Goal: Task Accomplishment & Management: Manage account settings

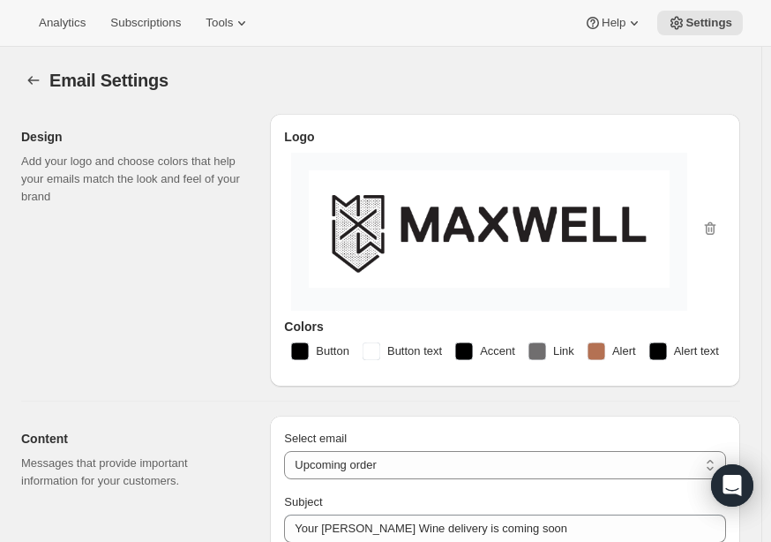
select select "subscriptionMessage"
select select "14"
select select "15"
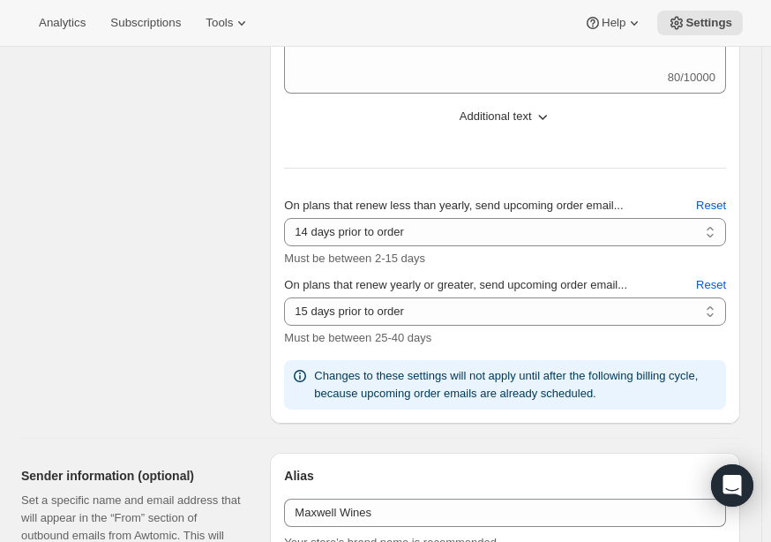
scroll to position [282, 0]
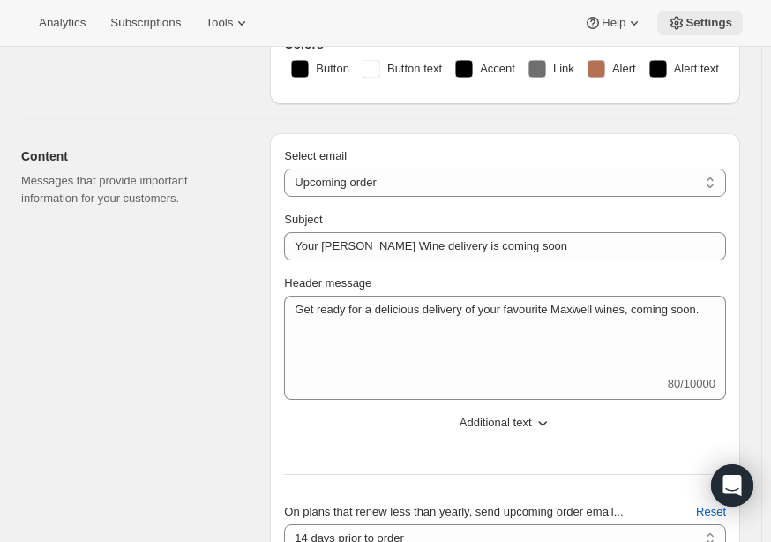
click at [710, 26] on span "Settings" at bounding box center [709, 23] width 47 height 14
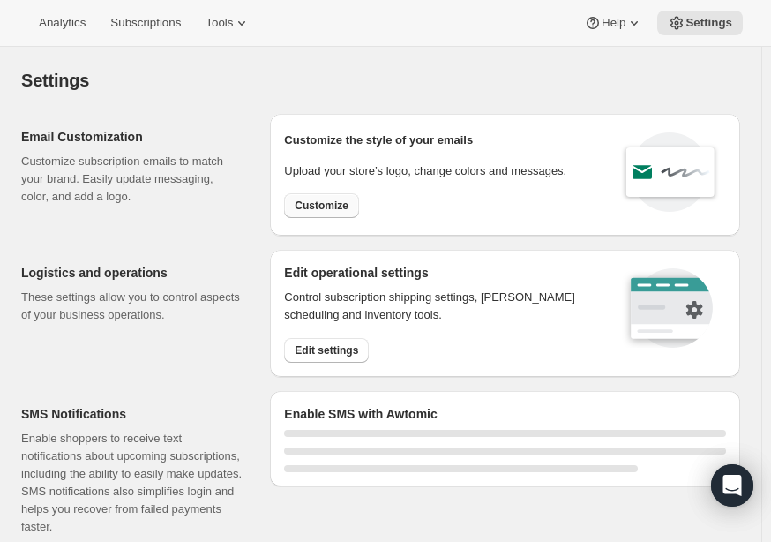
click at [341, 206] on span "Customize" at bounding box center [322, 206] width 54 height 14
select select "subscriptionMessage"
select select "5"
select select "15"
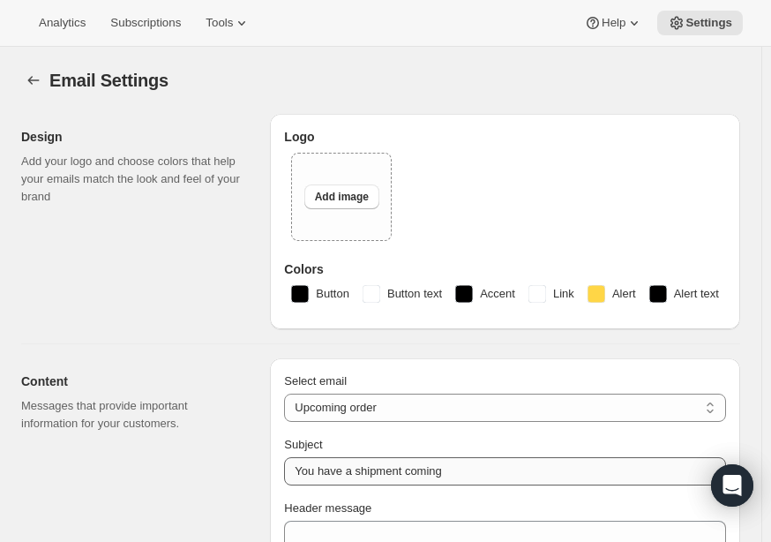
type input "Your Maxwell Wine delivery is coming soon"
type textarea "Get ready for a delicious delivery of your favourite Maxwell wines, coming soon."
select select "14"
type input "Maxwell Wines"
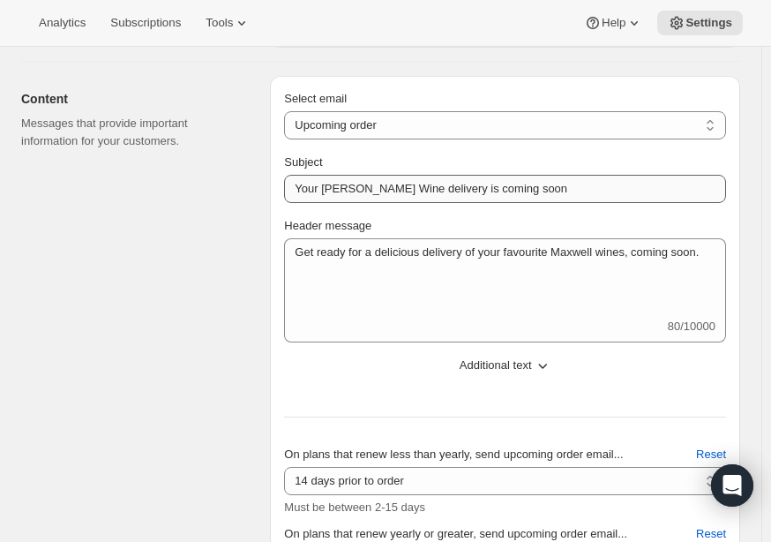
scroll to position [353, 0]
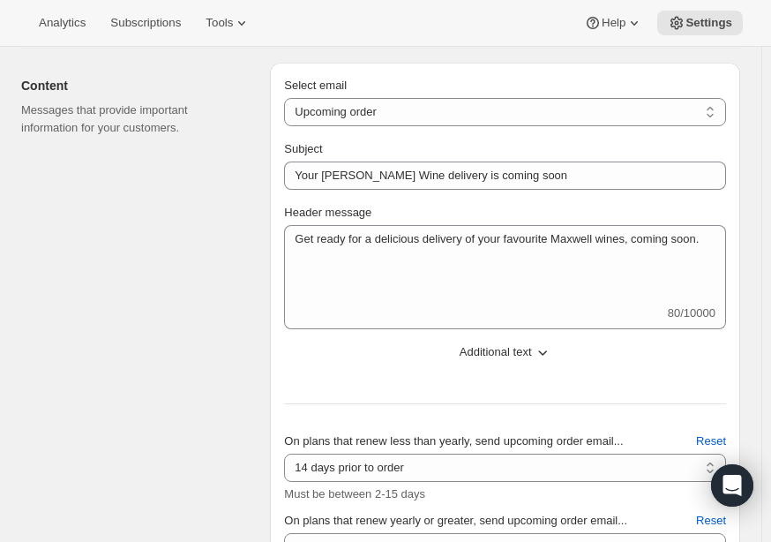
click at [609, 371] on div "Subject Your Maxwell Wine delivery is coming soon Header message Get ready for …" at bounding box center [505, 392] width 442 height 505
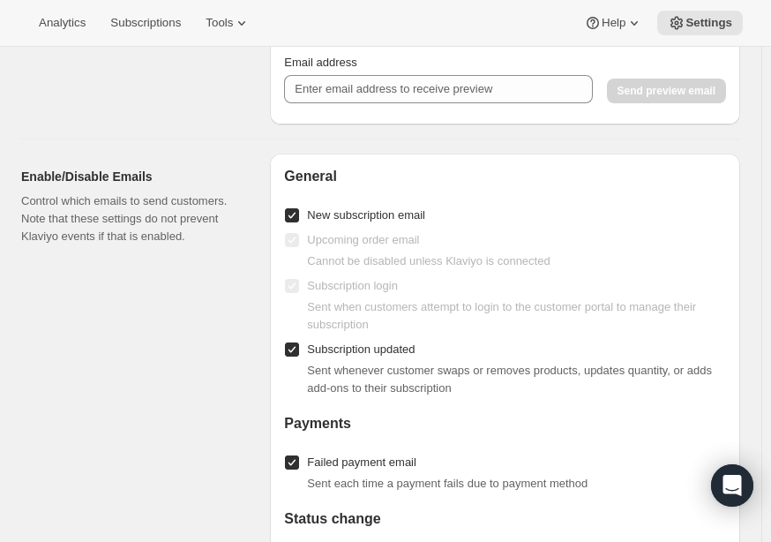
scroll to position [1500, 0]
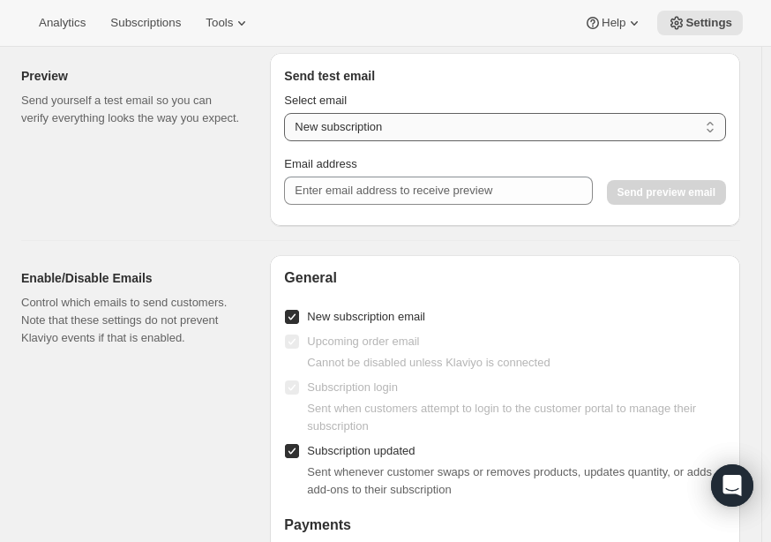
click at [466, 140] on select "New subscription Upcoming order Payment failure Delayed subscription Updated su…" at bounding box center [505, 127] width 442 height 28
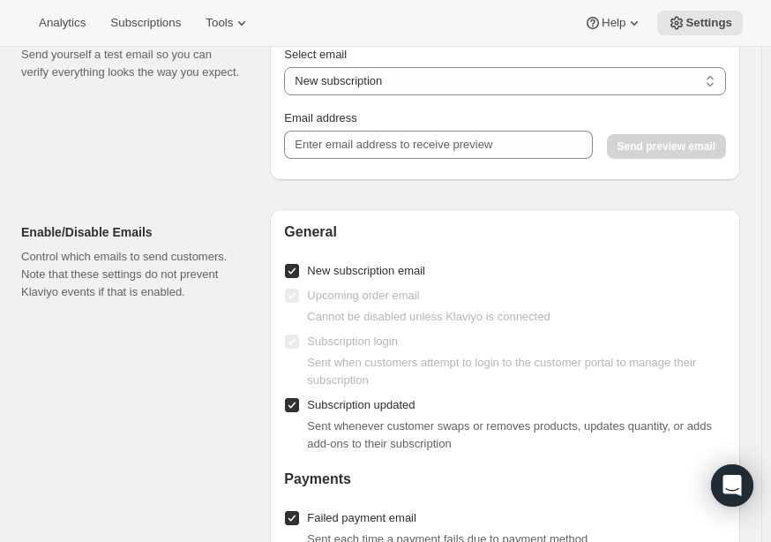
scroll to position [1323, 0]
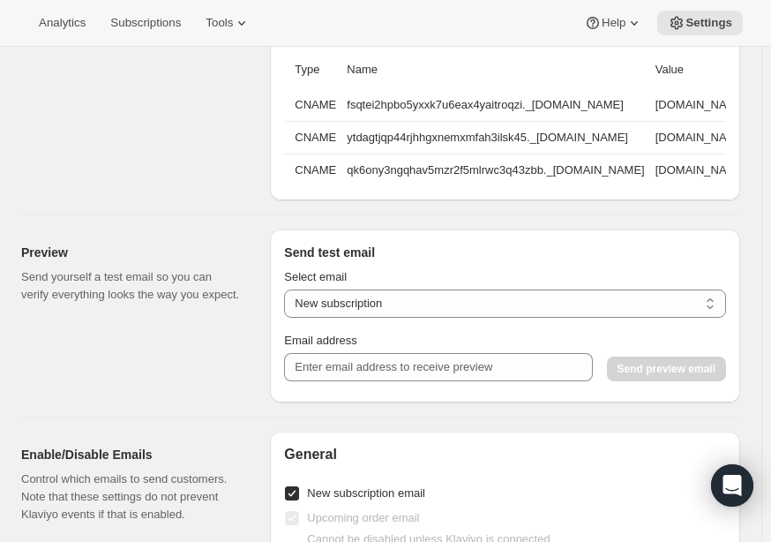
click at [120, 35] on div "Analytics Subscriptions Tools Help Settings" at bounding box center [385, 23] width 771 height 47
click at [138, 27] on span "Subscriptions" at bounding box center [145, 23] width 71 height 14
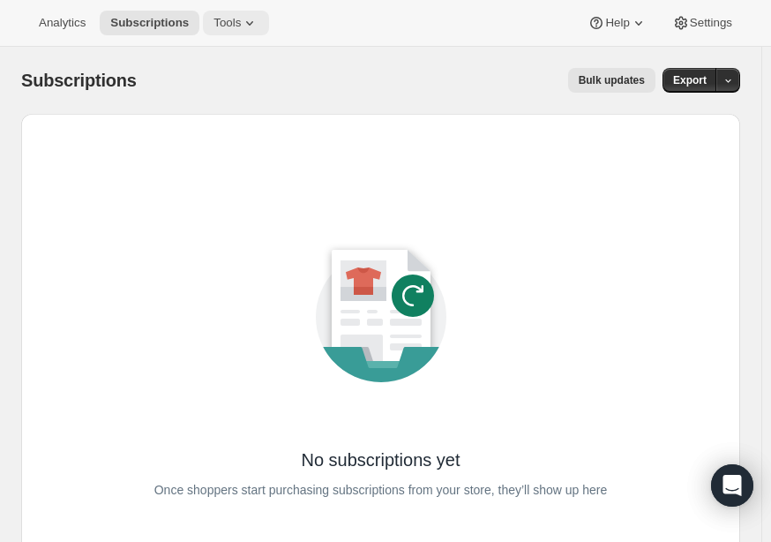
click at [241, 14] on icon at bounding box center [250, 23] width 18 height 18
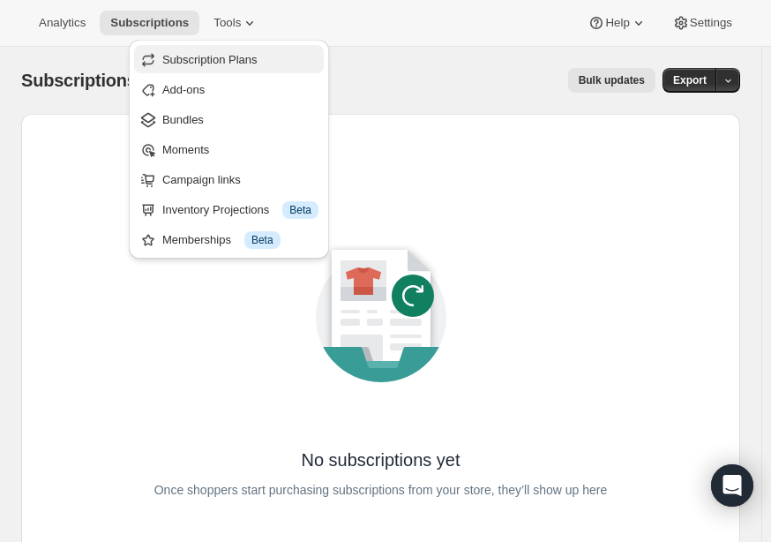
click at [214, 63] on span "Subscription Plans" at bounding box center [209, 59] width 95 height 13
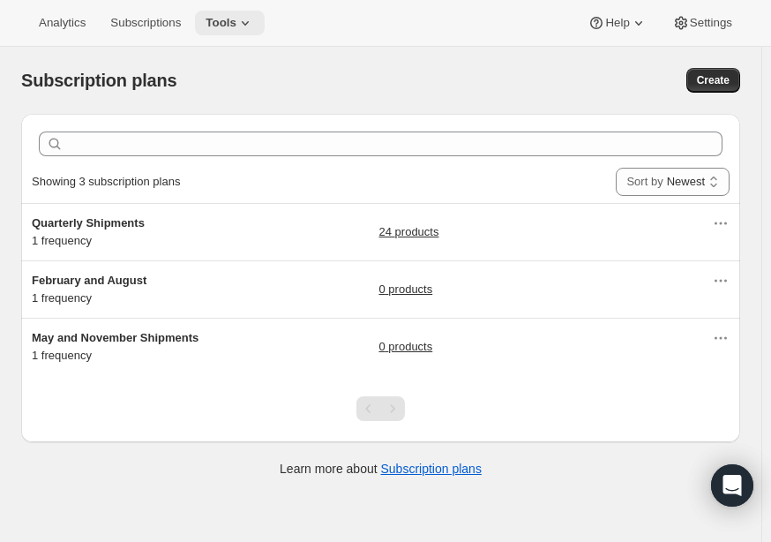
click at [236, 31] on icon at bounding box center [245, 23] width 18 height 18
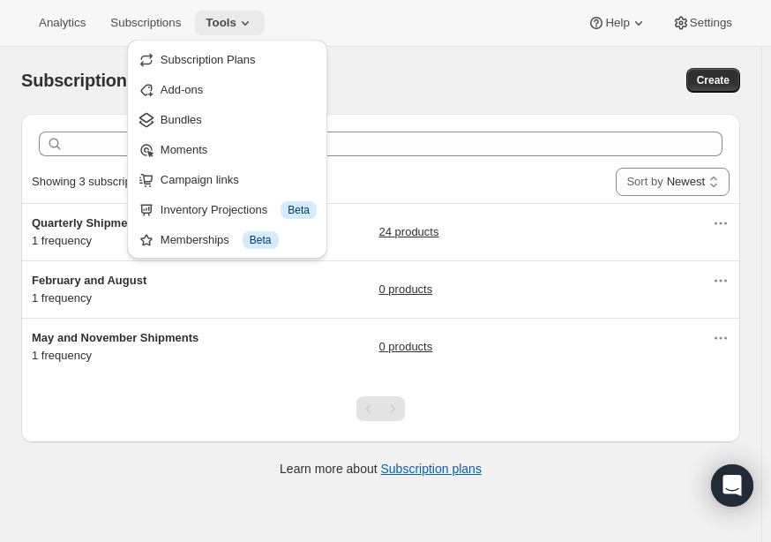
click at [236, 31] on icon at bounding box center [245, 23] width 18 height 18
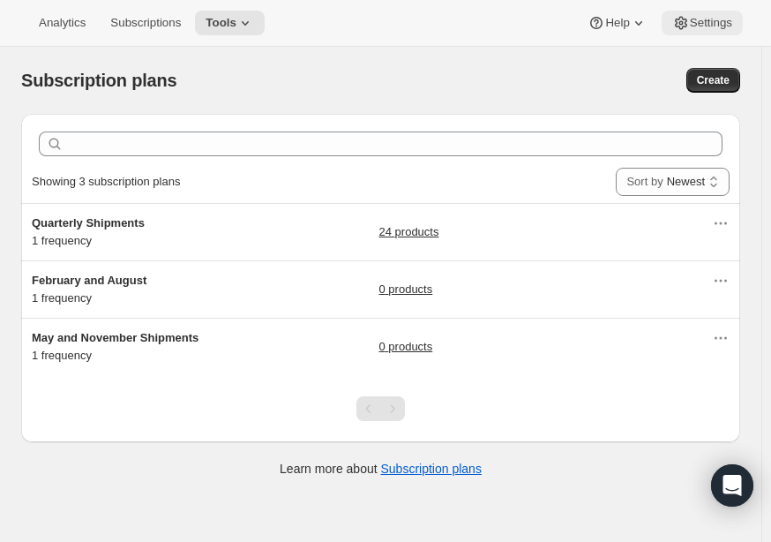
click at [686, 23] on icon at bounding box center [681, 23] width 18 height 18
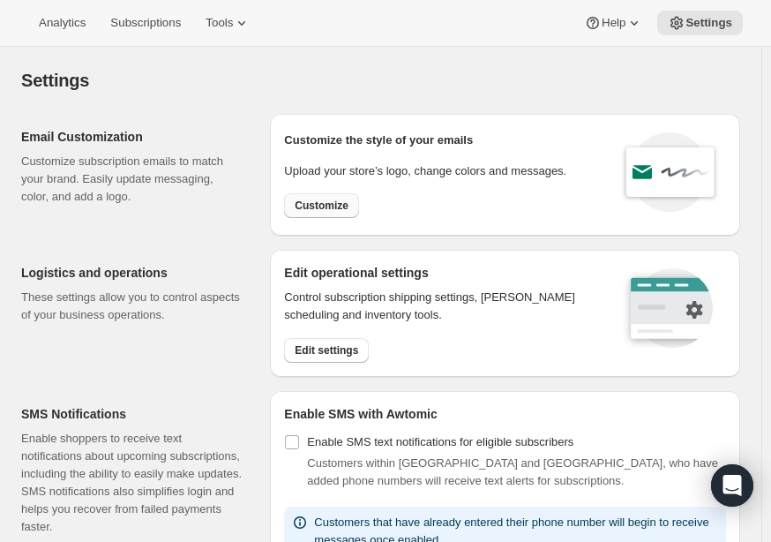
drag, startPoint x: 321, startPoint y: 204, endPoint x: 311, endPoint y: 198, distance: 11.5
click at [311, 199] on span "Customize" at bounding box center [322, 206] width 54 height 14
select select "subscriptionMessage"
select select "5"
select select "15"
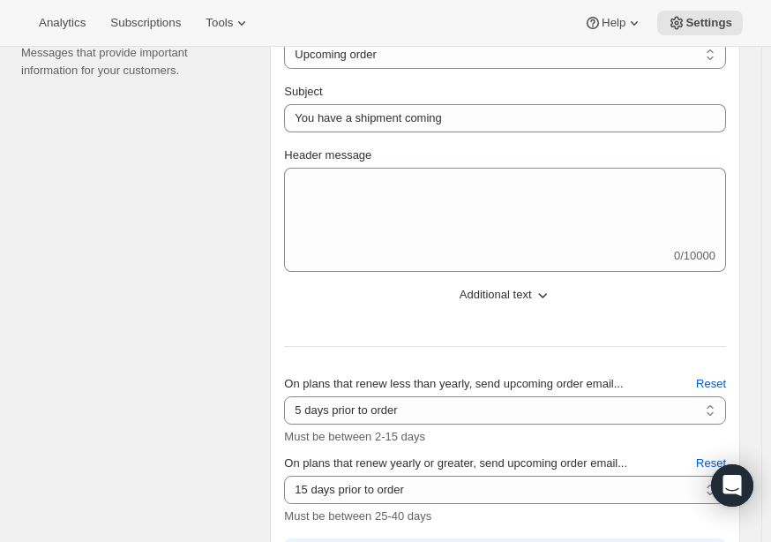
type input "Your Maxwell Wine delivery is coming soon"
type textarea "Get ready for a delicious delivery of your favourite Maxwell wines, coming soon."
select select "14"
type input "Maxwell Wines"
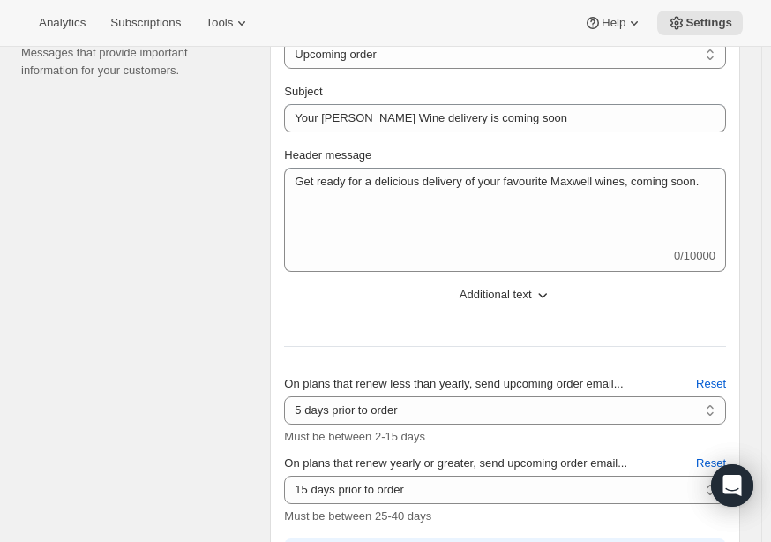
scroll to position [410, 0]
drag, startPoint x: 558, startPoint y: 303, endPoint x: 618, endPoint y: 310, distance: 60.4
click at [618, 310] on div "Subject Your Maxwell Wine delivery is coming soon Header message Get ready for …" at bounding box center [505, 335] width 442 height 505
click at [530, 287] on span "Additional text" at bounding box center [496, 295] width 72 height 18
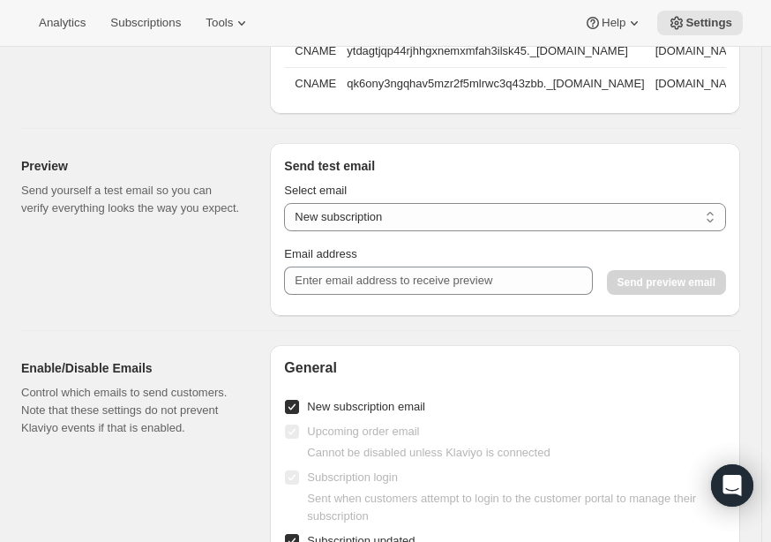
scroll to position [1734, 0]
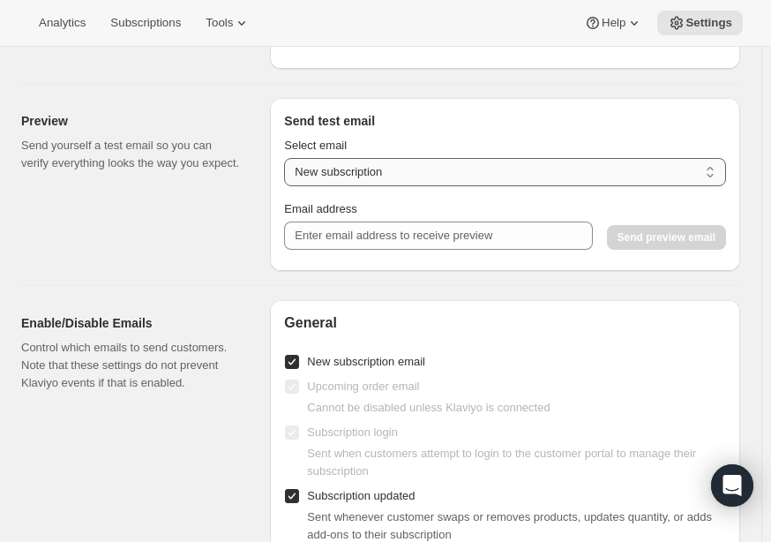
click at [558, 186] on select "New subscription Upcoming order Payment failure Delayed subscription Updated su…" at bounding box center [505, 172] width 442 height 28
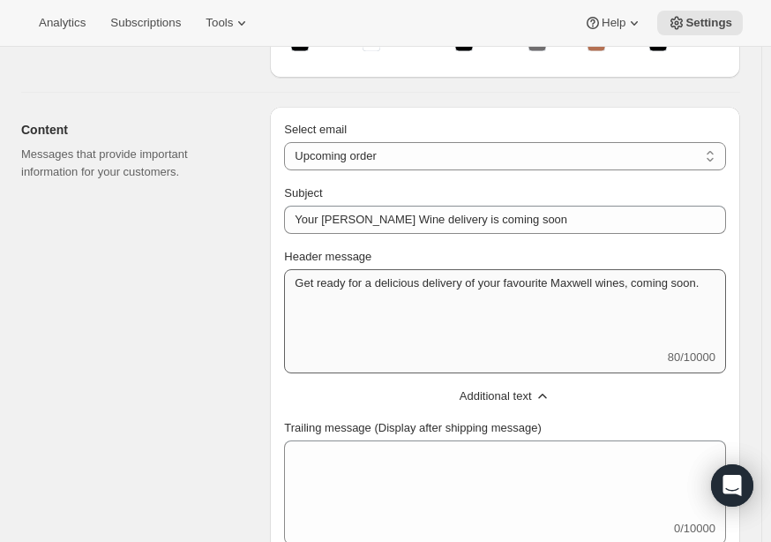
scroll to position [367, 0]
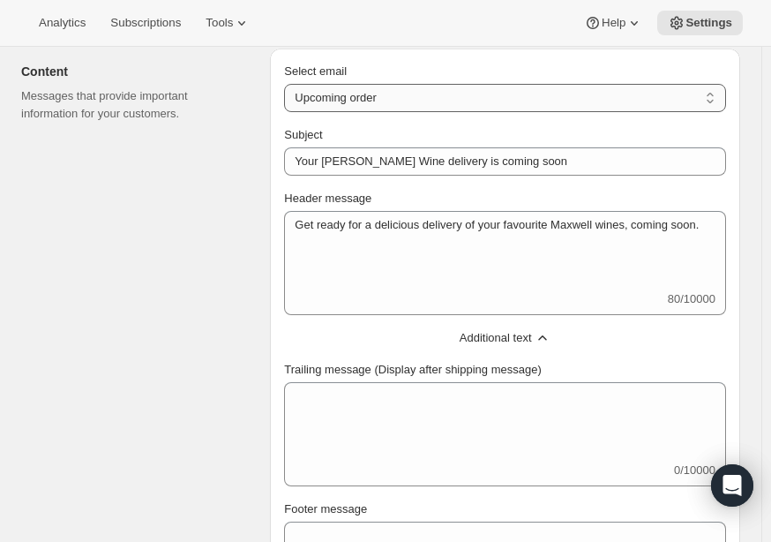
click at [441, 104] on select "New subscription Upcoming order Failed payment Delayed subscription (inventory …" at bounding box center [505, 98] width 442 height 28
select select "welcomeMessage"
click at [287, 84] on select "New subscription Upcoming order Failed payment Delayed subscription (inventory …" at bounding box center [505, 98] width 442 height 28
type input "Your new subscription"
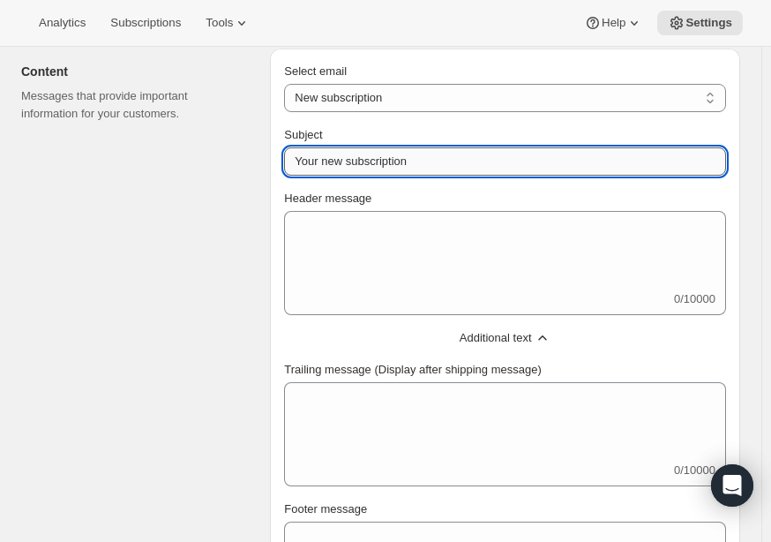
click at [416, 165] on input "Your new subscription" at bounding box center [505, 161] width 442 height 28
drag, startPoint x: 431, startPoint y: 159, endPoint x: 251, endPoint y: 167, distance: 181.1
click at [251, 167] on div "Content Messages that provide important information for your customers. Select …" at bounding box center [373, 336] width 733 height 605
type input "Welcome to the Clan wine club"
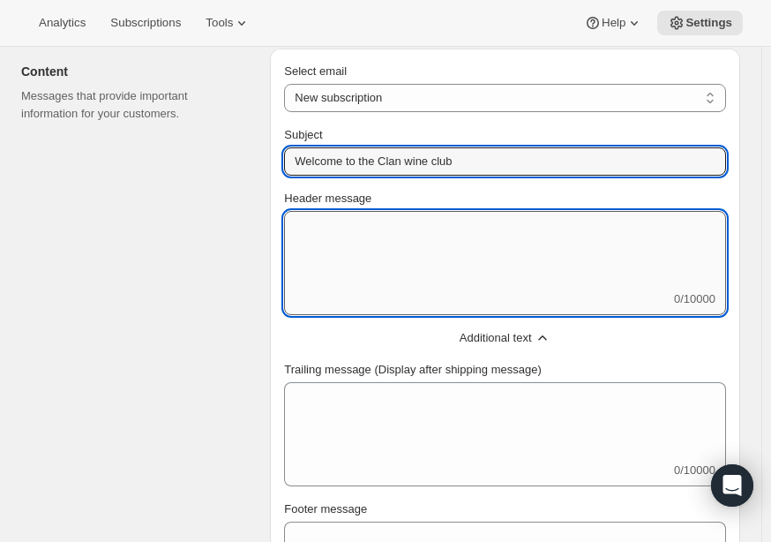
click at [369, 236] on textarea "Header message" at bounding box center [505, 250] width 442 height 79
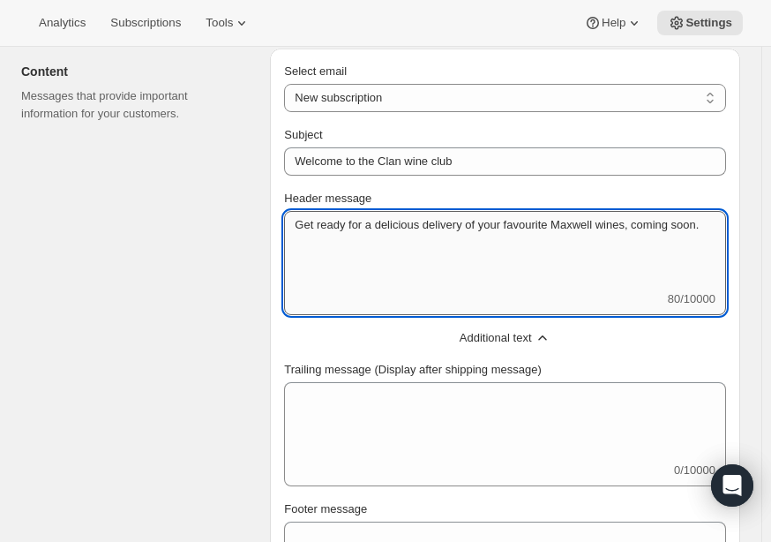
click at [586, 281] on textarea "Get ready for a delicious delivery of your favourite Maxwell wines, coming soon." at bounding box center [505, 250] width 442 height 79
click at [702, 228] on textarea "Get ready for a delicious delivery of your favourite Maxwell wines, coming soon." at bounding box center [505, 250] width 442 height 79
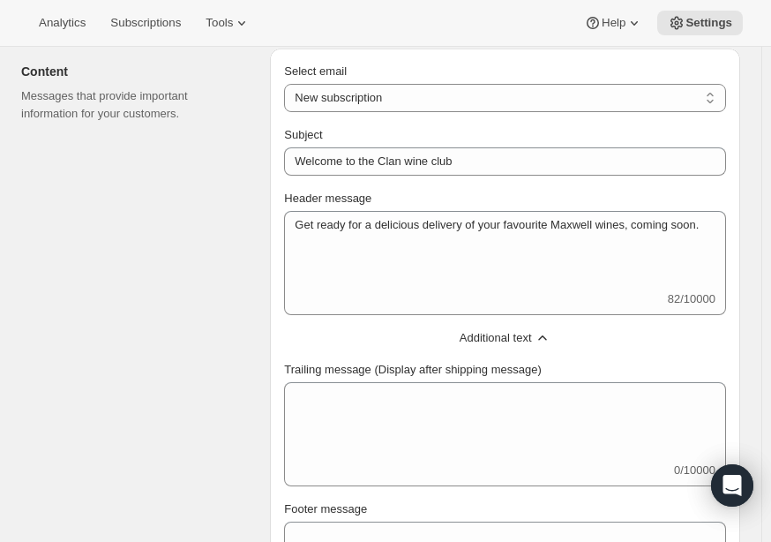
click at [599, 324] on button "Additional text" at bounding box center [505, 338] width 463 height 28
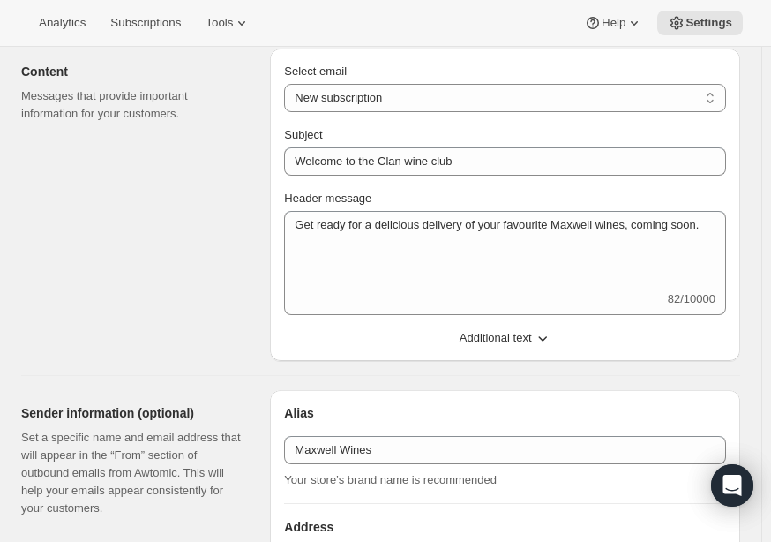
click at [551, 326] on button "Additional text" at bounding box center [505, 338] width 463 height 28
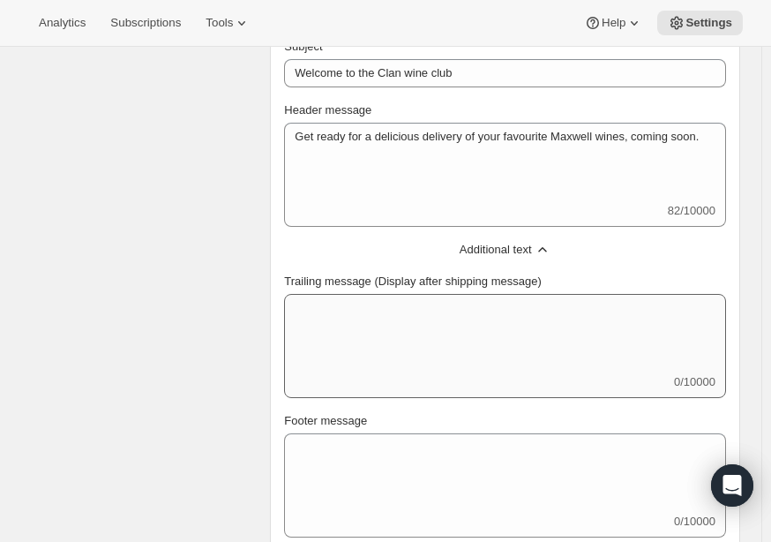
scroll to position [191, 0]
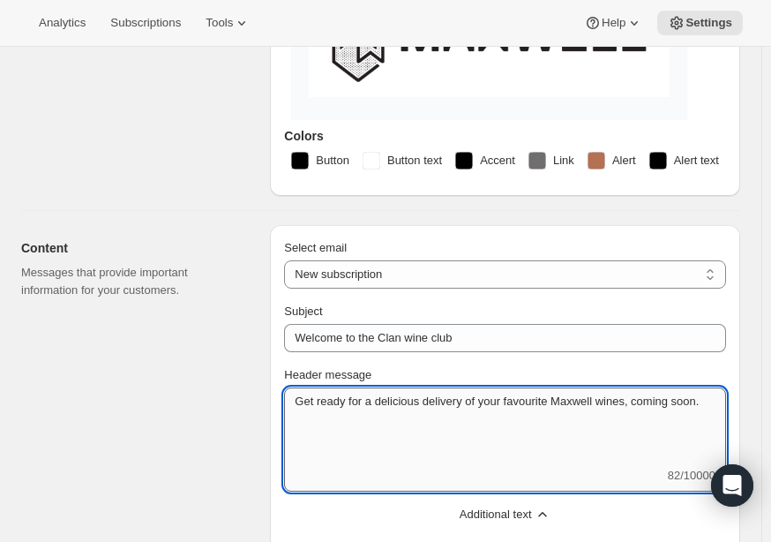
click at [533, 433] on textarea "Get ready for a delicious delivery of your favourite Maxwell wines, coming soon." at bounding box center [505, 426] width 442 height 79
click at [709, 404] on textarea "Get ready for a delicious delivery of your favourite Maxwell wines, coming soon." at bounding box center [505, 426] width 442 height 79
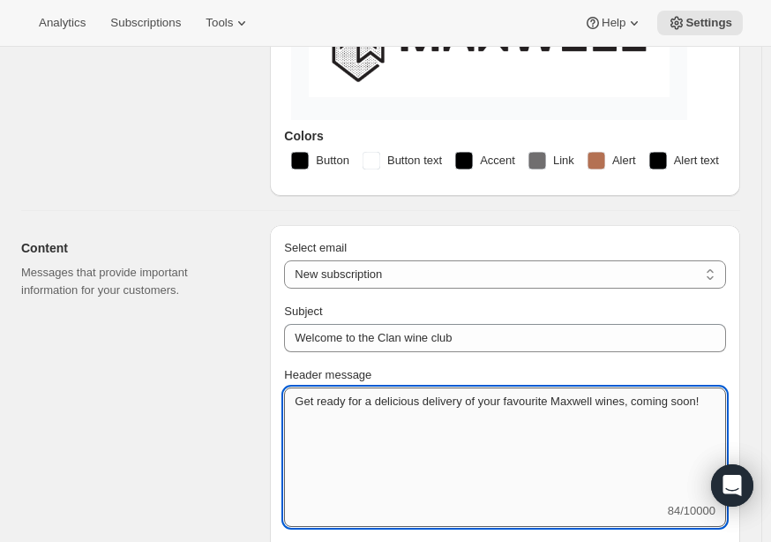
click at [431, 434] on textarea "Get ready for a delicious delivery of your favourite Maxwell wines, coming soon!" at bounding box center [505, 444] width 442 height 115
click at [538, 445] on textarea "Get ready for a delicious delivery of your favourite Maxwell wines, coming soon…" at bounding box center [505, 444] width 442 height 115
click at [454, 468] on textarea "Get ready for a delicious delivery of your favourite Maxwell wines, coming soon…" at bounding box center [505, 444] width 442 height 115
click at [546, 440] on textarea "Get ready for a delicious delivery of your favourite Maxwell wines, coming soon…" at bounding box center [505, 444] width 442 height 115
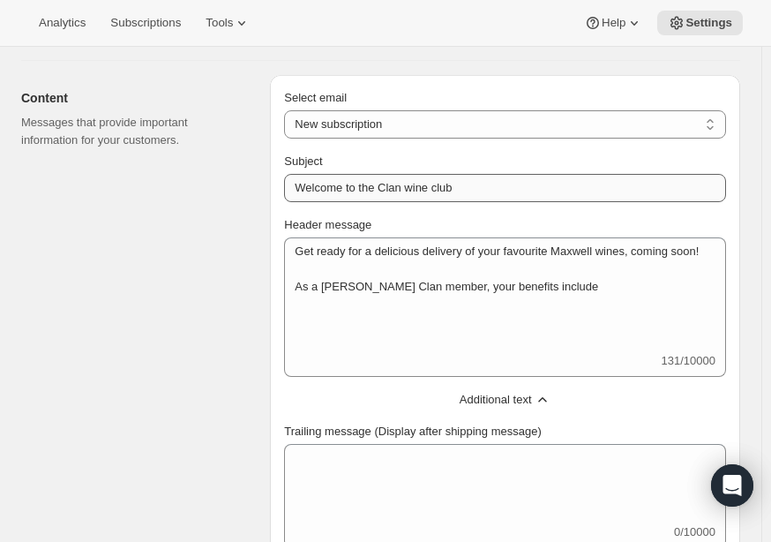
scroll to position [367, 0]
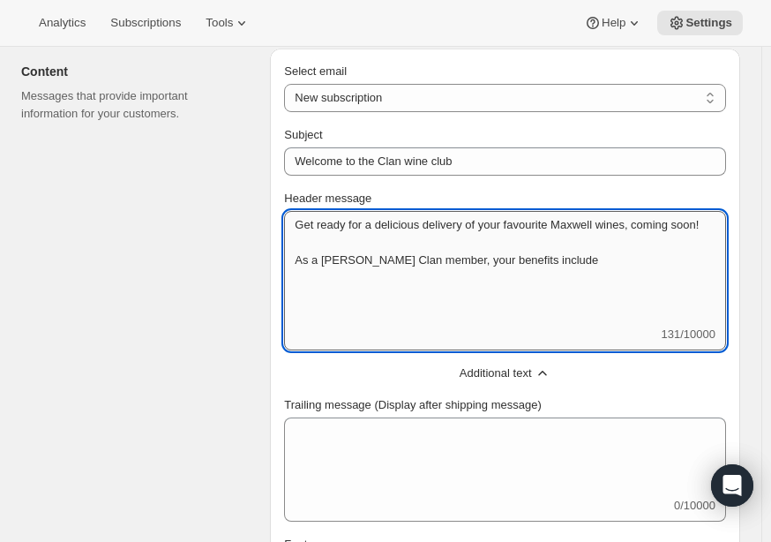
click at [581, 261] on textarea "Get ready for a delicious delivery of your favourite Maxwell wines, coming soon…" at bounding box center [505, 268] width 442 height 115
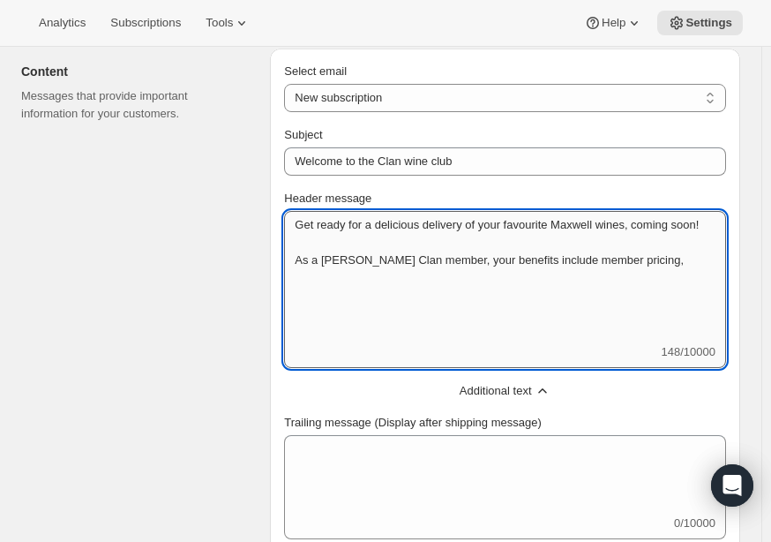
click at [697, 257] on textarea "Get ready for a delicious delivery of your favourite Maxwell wines, coming soon…" at bounding box center [505, 277] width 442 height 132
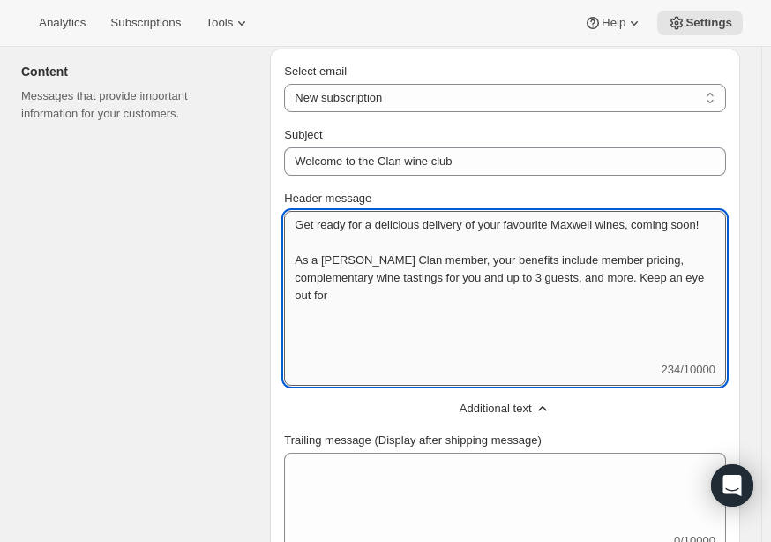
click at [562, 274] on textarea "Get ready for a delicious delivery of your favourite Maxwell wines, coming soon…" at bounding box center [505, 286] width 442 height 150
drag, startPoint x: 478, startPoint y: 310, endPoint x: 488, endPoint y: 310, distance: 9.7
click at [480, 310] on textarea "Get ready for a delicious delivery of your favourite Maxwell wines, coming soon…" at bounding box center [505, 286] width 442 height 150
drag, startPoint x: 546, startPoint y: 277, endPoint x: 499, endPoint y: 274, distance: 46.8
click at [499, 274] on textarea "Get ready for a delicious delivery of your favourite Maxwell wines, coming soon…" at bounding box center [505, 286] width 442 height 150
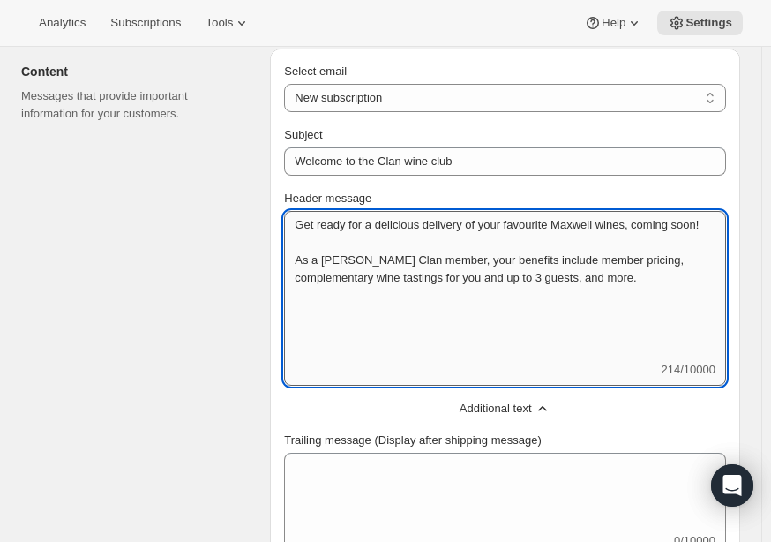
click at [559, 269] on textarea "Get ready for a delicious delivery of your favourite Maxwell wines, coming soon…" at bounding box center [505, 286] width 442 height 150
click at [548, 272] on textarea "Get ready for a delicious delivery of your favourite Maxwell wines, coming soon…" at bounding box center [505, 286] width 442 height 150
click at [566, 280] on textarea "Get ready for a delicious delivery of your favourite Maxwell wines, coming soon…" at bounding box center [505, 286] width 442 height 150
click at [681, 274] on textarea "Get ready for a delicious delivery of your favourite Maxwell wines, coming soon…" at bounding box center [505, 286] width 442 height 150
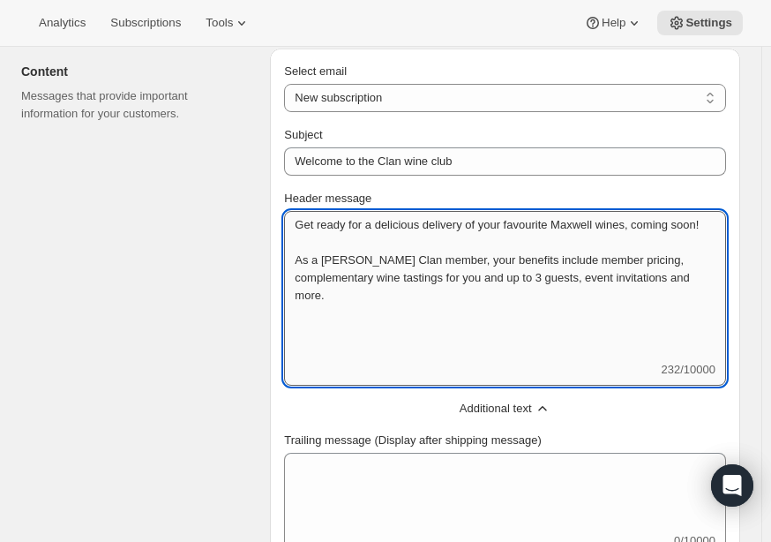
click at [678, 278] on textarea "Get ready for a delicious delivery of your favourite Maxwell wines, coming soon…" at bounding box center [505, 286] width 442 height 150
click at [542, 336] on textarea "Get ready for a delicious delivery of your favourite Maxwell wines, coming soon…" at bounding box center [505, 286] width 442 height 150
drag, startPoint x: 507, startPoint y: 319, endPoint x: 296, endPoint y: 315, distance: 210.9
click at [299, 315] on textarea "Get ready for a delicious delivery of your favourite Maxwell wines, coming soon…" at bounding box center [505, 286] width 442 height 150
type textarea "Get ready for a delicious delivery of your favourite Maxwell wines, coming soon…"
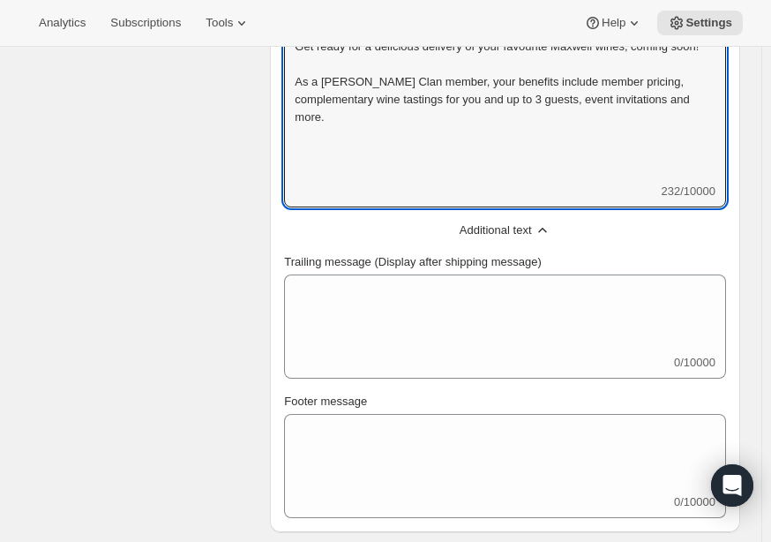
scroll to position [720, 0]
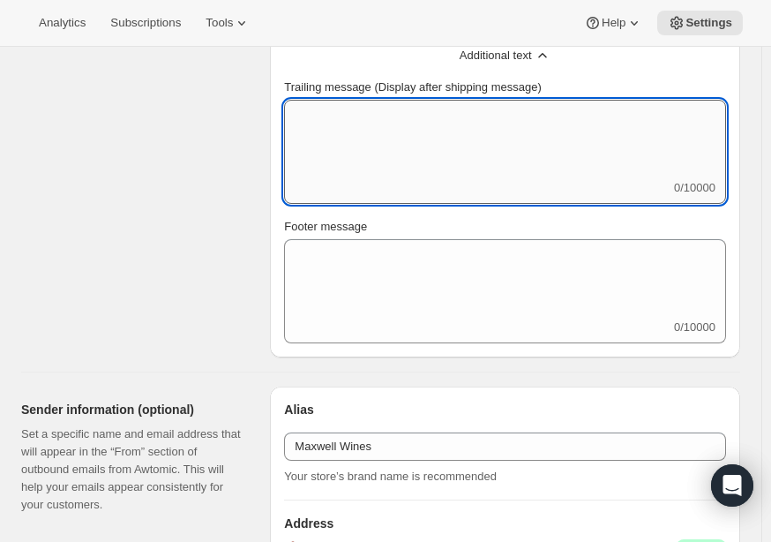
drag, startPoint x: 417, startPoint y: 151, endPoint x: 424, endPoint y: 158, distance: 9.4
click at [419, 151] on textarea "Trailing message (Display after shipping message)" at bounding box center [505, 139] width 442 height 79
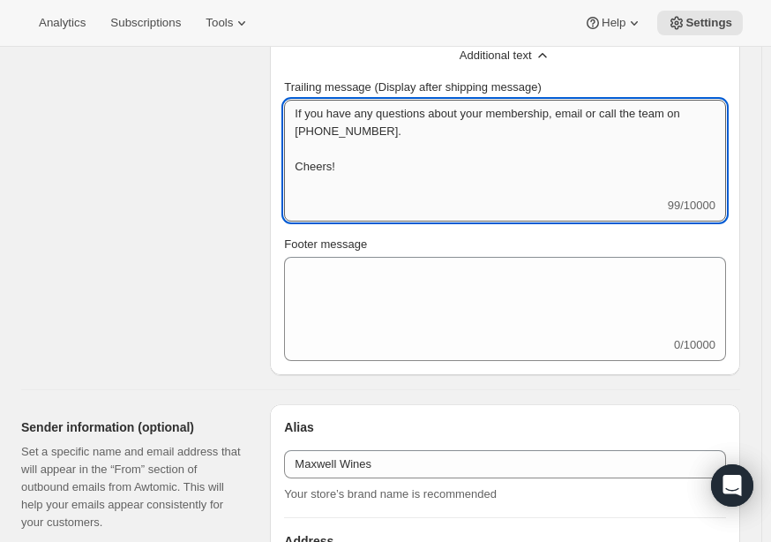
scroll to position [1, 0]
click at [296, 190] on textarea "If you have any questions about your membership, email or call the team on 08 8…" at bounding box center [505, 148] width 442 height 97
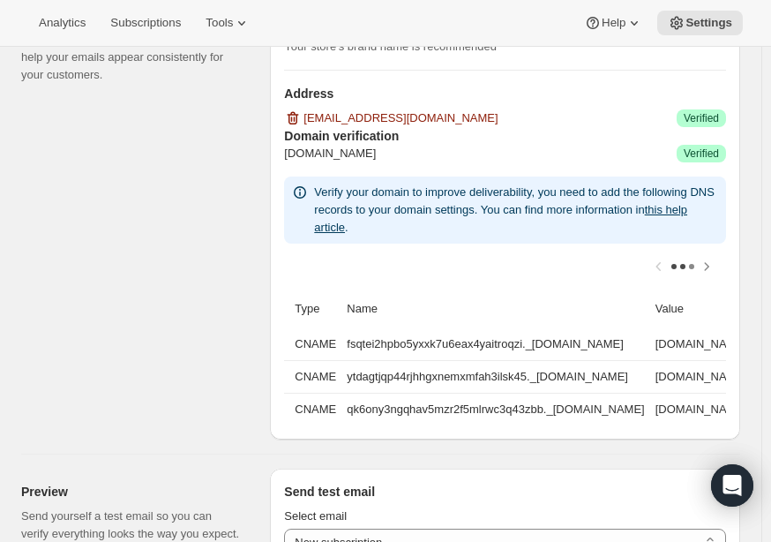
scroll to position [1161, 0]
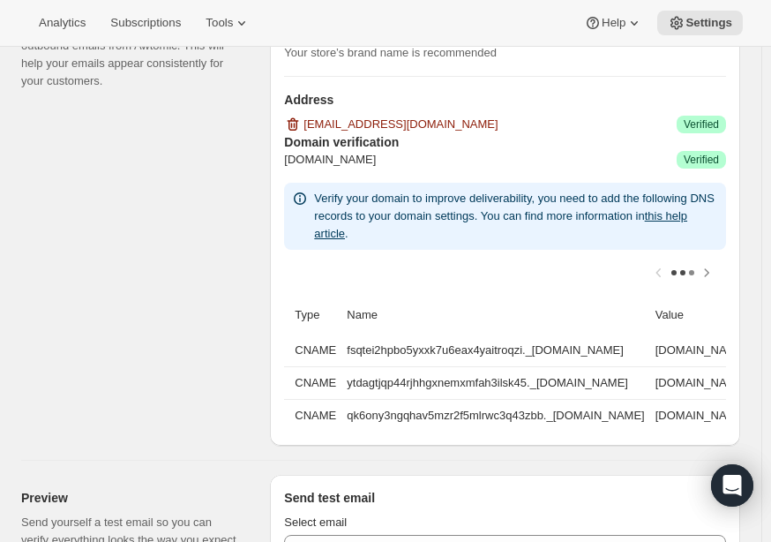
type textarea "If you have any questions about your membership, email or call the team on 08 8…"
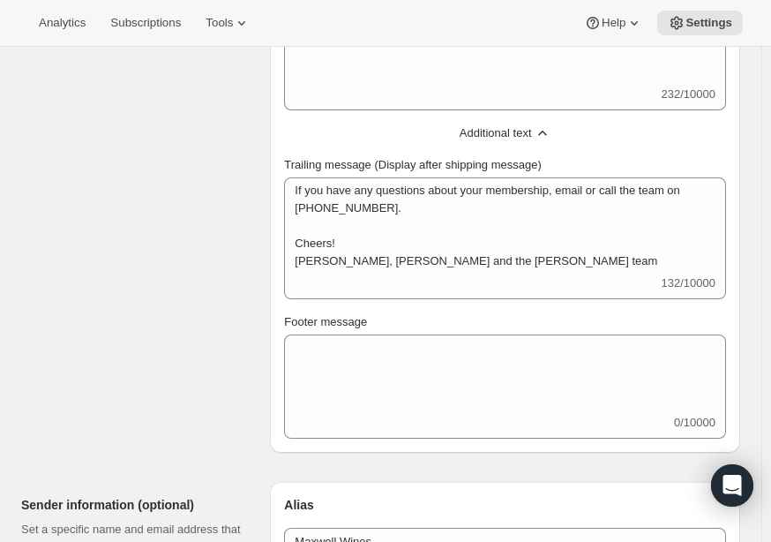
scroll to position [632, 0]
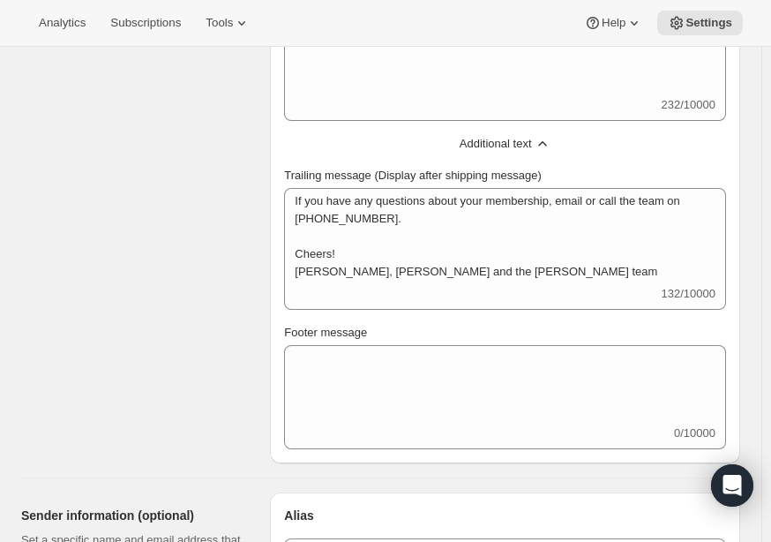
type textarea "Get ready for a delicious delivery of your favourite Maxwell wines, coming soon…"
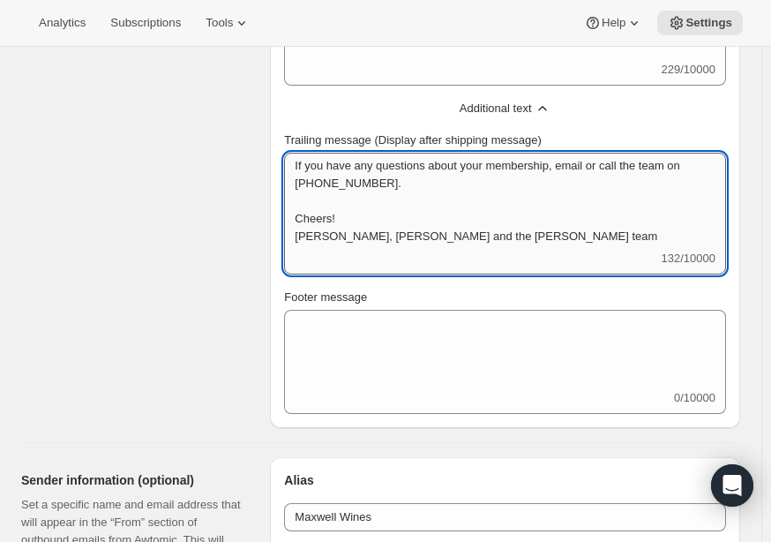
click at [586, 161] on textarea "If you have any questions about your membership, email or call the team on 08 8…" at bounding box center [505, 201] width 442 height 97
type textarea "If you have any questions about your membership, email experience@maxwellwines.…"
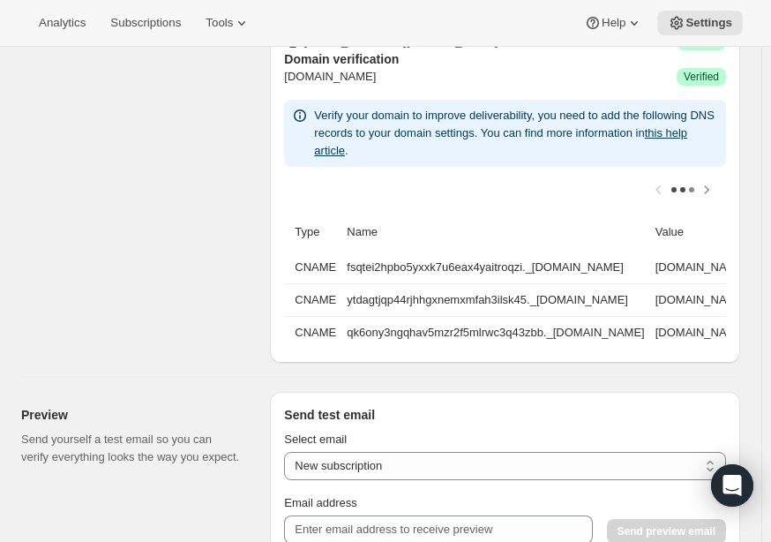
scroll to position [1514, 0]
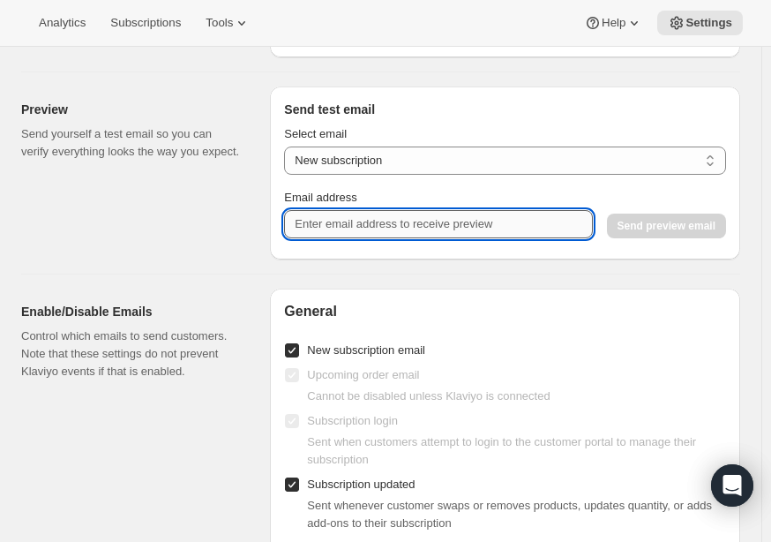
click at [527, 236] on input "Email address" at bounding box center [438, 224] width 308 height 28
type input "tara@maxwellwines.com.au"
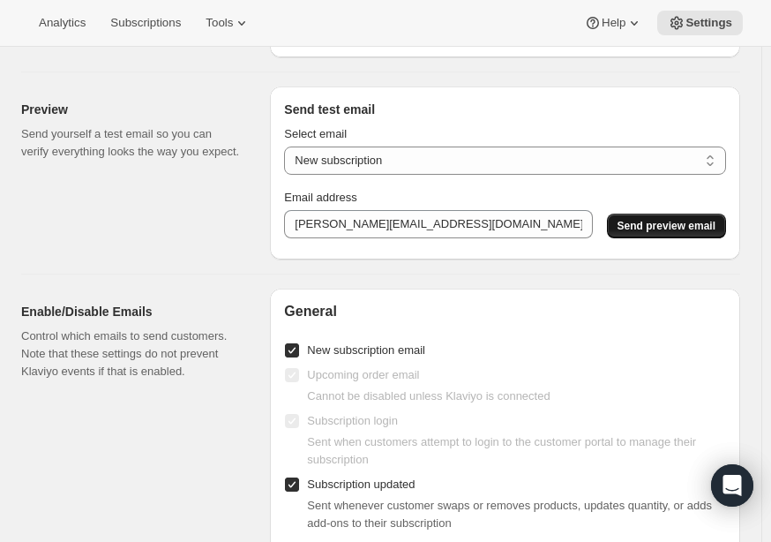
click at [664, 232] on span "Send preview email" at bounding box center [667, 226] width 98 height 14
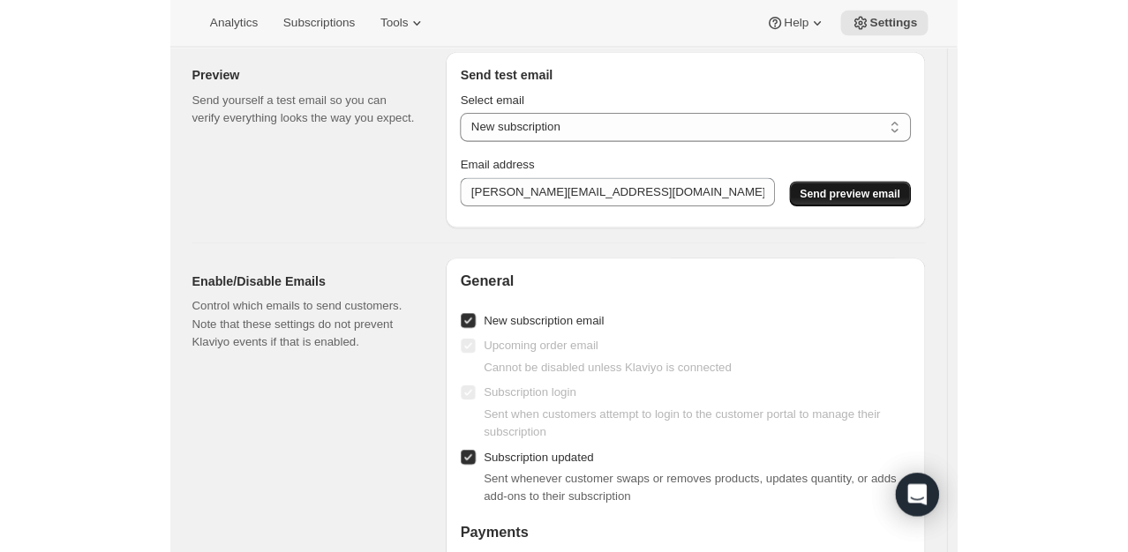
scroll to position [1479, 0]
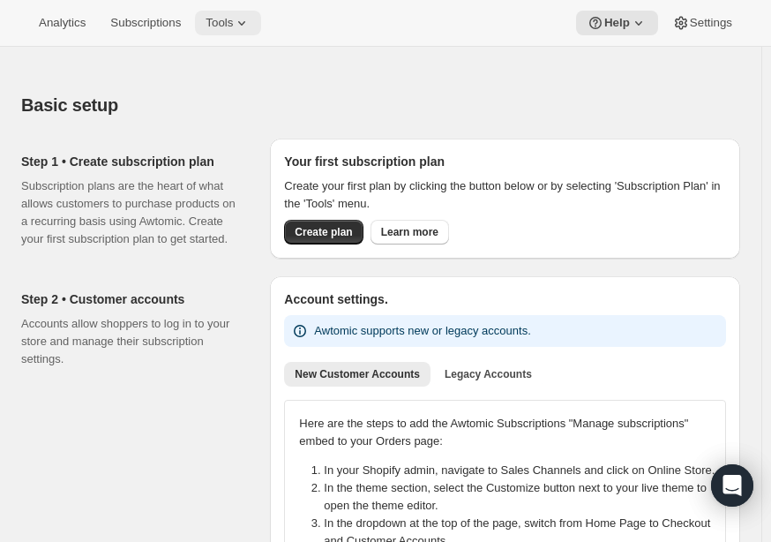
click at [228, 27] on span "Tools" at bounding box center [219, 23] width 27 height 14
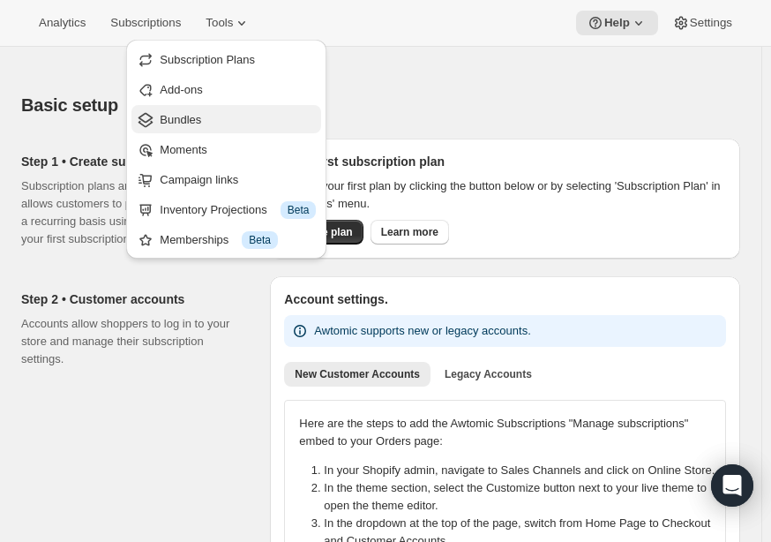
click at [202, 119] on span "Bundles" at bounding box center [238, 120] width 156 height 18
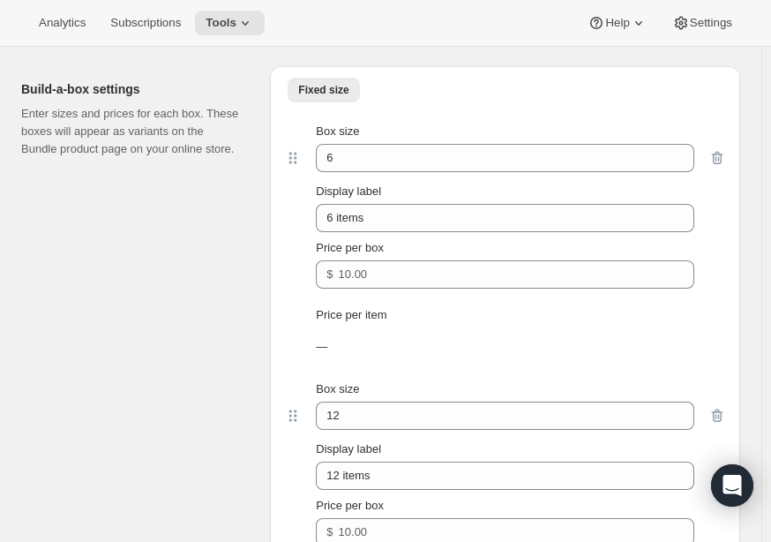
scroll to position [518, 0]
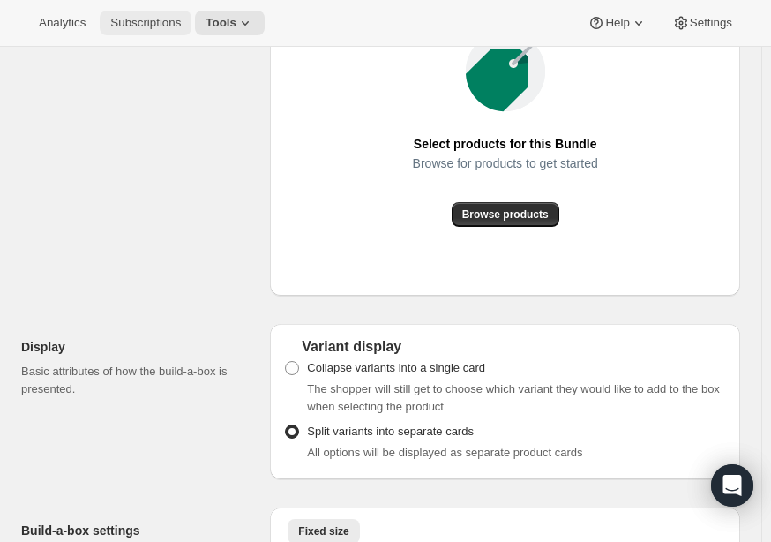
click at [124, 22] on span "Subscriptions" at bounding box center [145, 23] width 71 height 14
click at [709, 23] on span "Settings" at bounding box center [711, 23] width 42 height 14
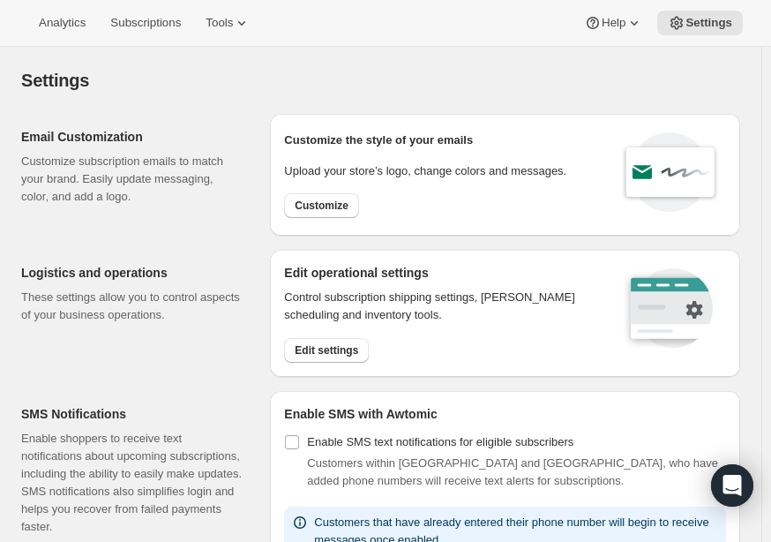
click at [101, 147] on div "Email Customization Customize subscription emails to match your brand. Easily u…" at bounding box center [131, 167] width 221 height 78
click at [319, 211] on span "Customize" at bounding box center [322, 206] width 54 height 14
select select "subscriptionMessage"
select select "5"
select select "15"
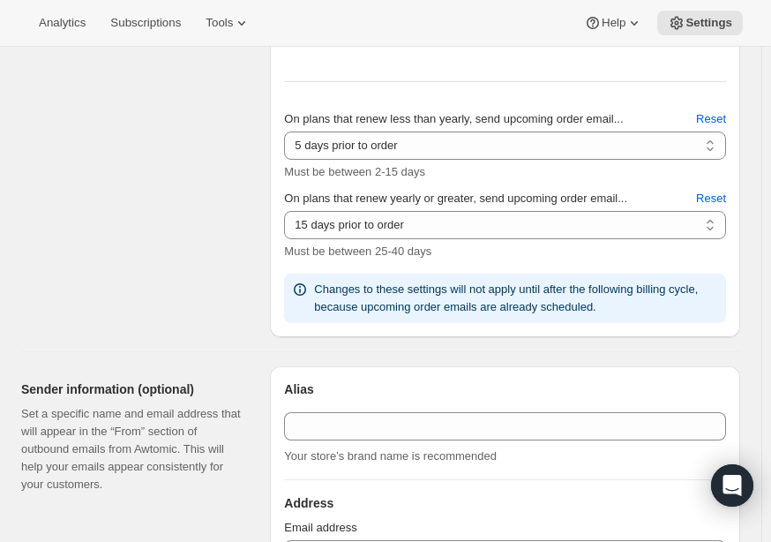
type input "Your Maxwell Wine delivery is coming soon"
type textarea "Get ready for a delicious delivery of your favourite Maxwell wines, coming soon."
select select "14"
type input "Maxwell Wines"
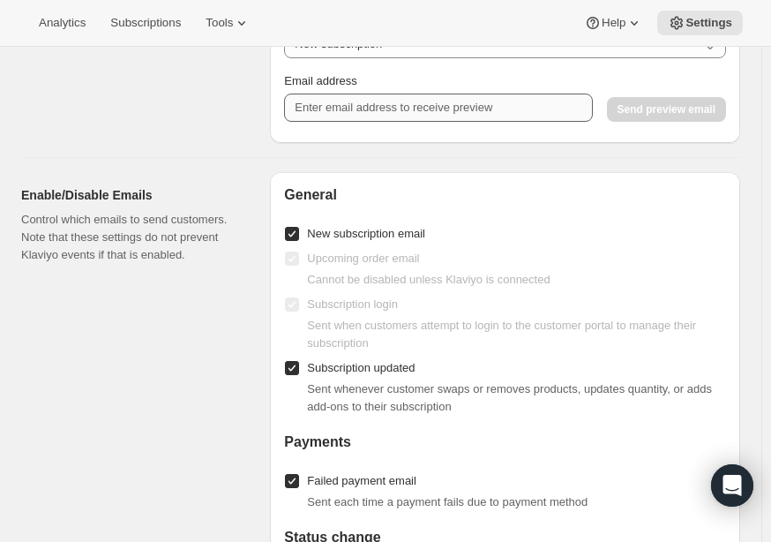
scroll to position [1588, 0]
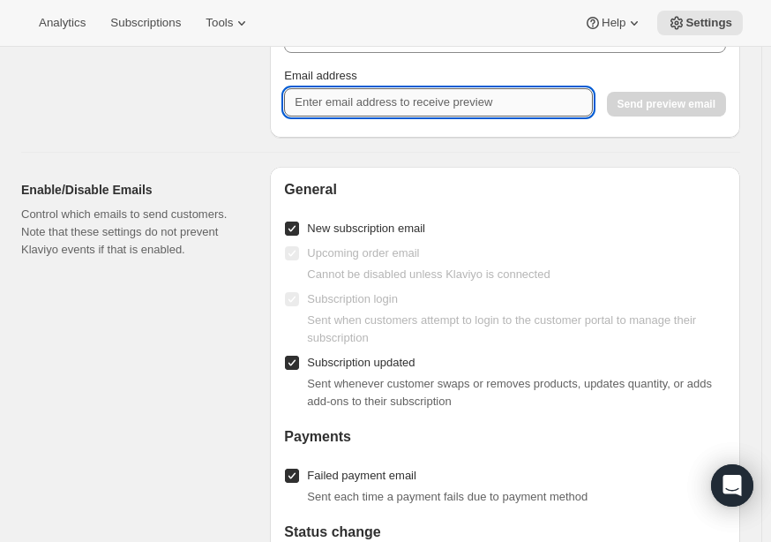
click at [399, 105] on input "Email address" at bounding box center [438, 102] width 308 height 28
type input "tara@maxwellwines.com.au"
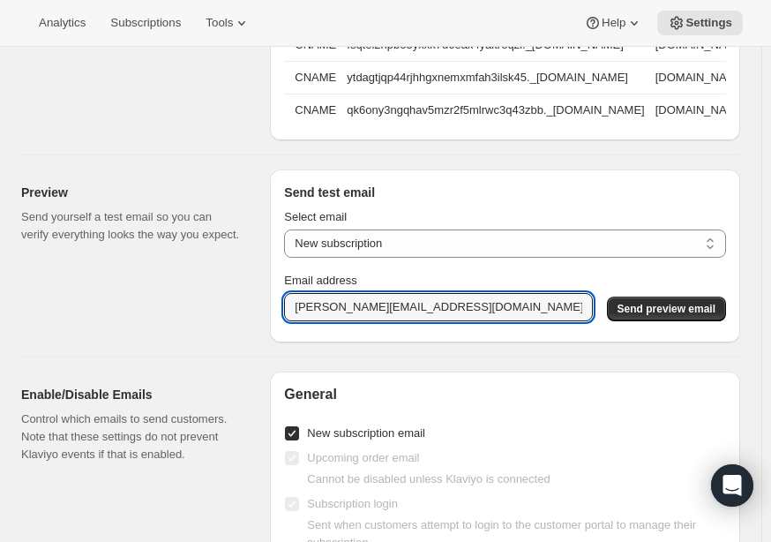
scroll to position [1323, 0]
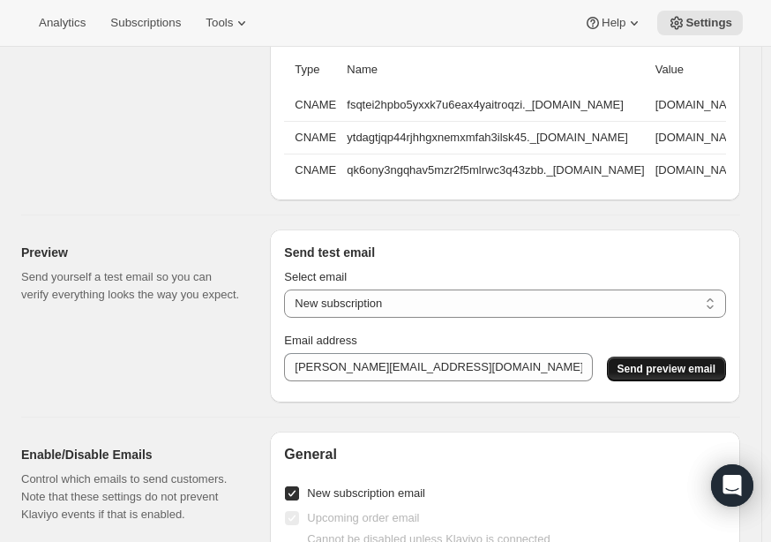
click at [703, 376] on span "Send preview email" at bounding box center [667, 369] width 98 height 14
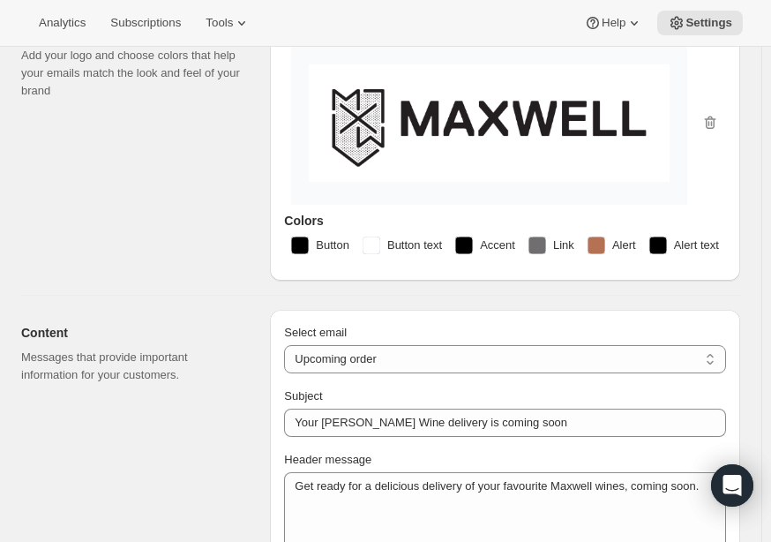
scroll to position [0, 0]
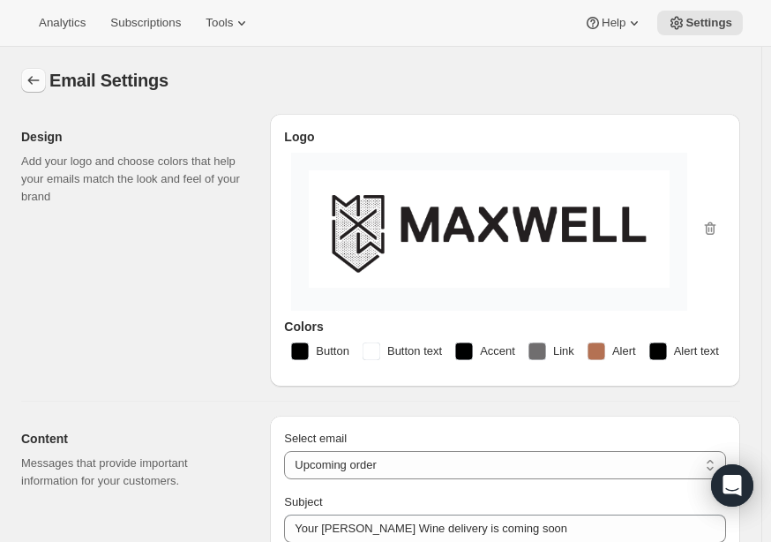
click at [32, 74] on icon "Settings" at bounding box center [34, 80] width 18 height 18
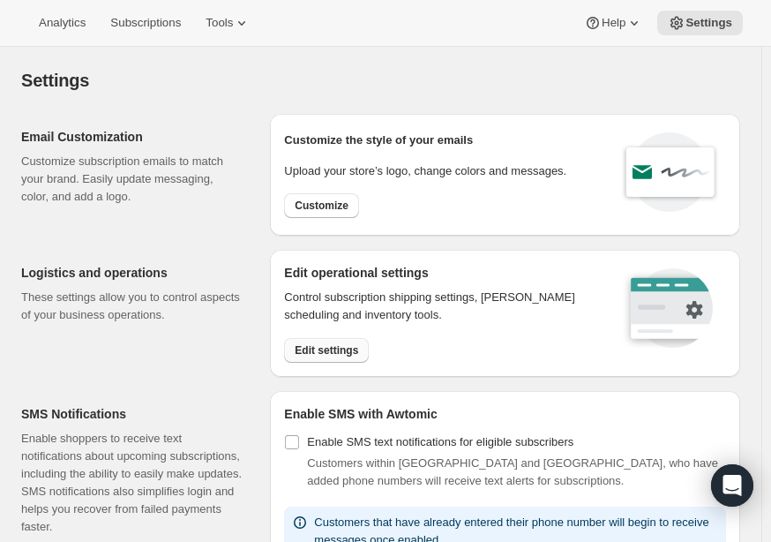
click at [334, 349] on span "Edit settings" at bounding box center [327, 350] width 64 height 14
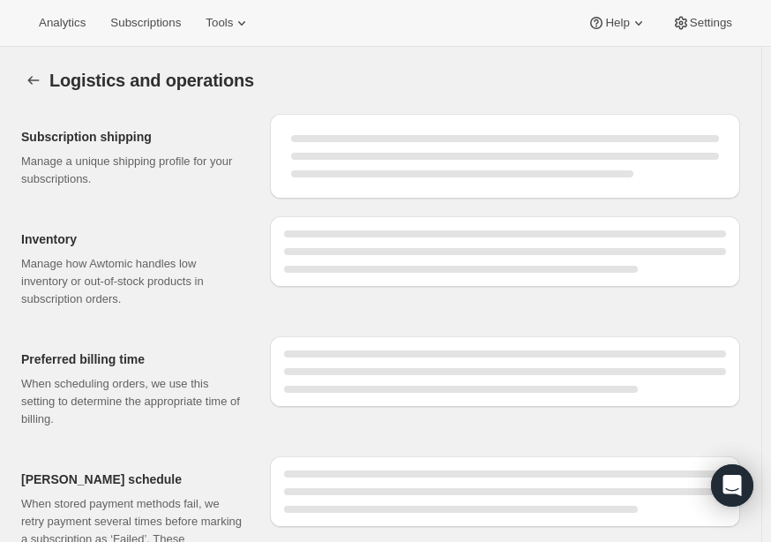
select select "DAY"
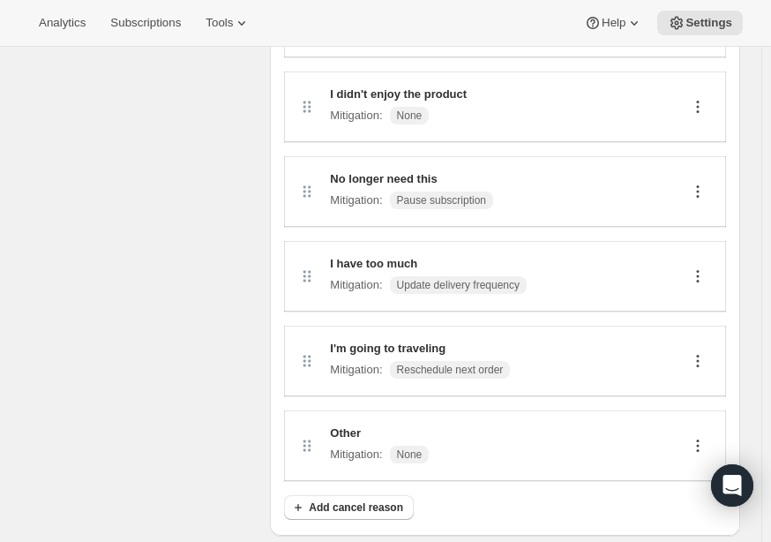
scroll to position [353, 0]
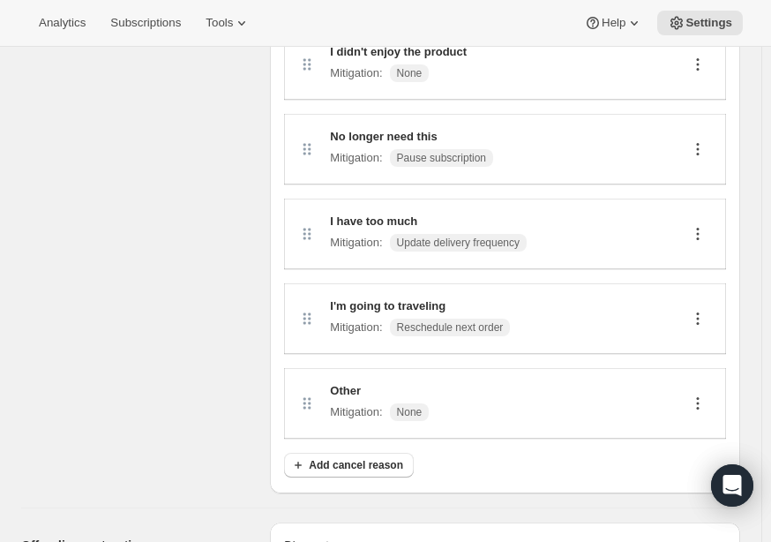
click at [646, 233] on div "I have too much Mitigation : Update delivery frequency" at bounding box center [505, 234] width 414 height 42
click at [702, 239] on icon at bounding box center [698, 234] width 18 height 18
click at [688, 260] on button "Edit" at bounding box center [707, 267] width 44 height 28
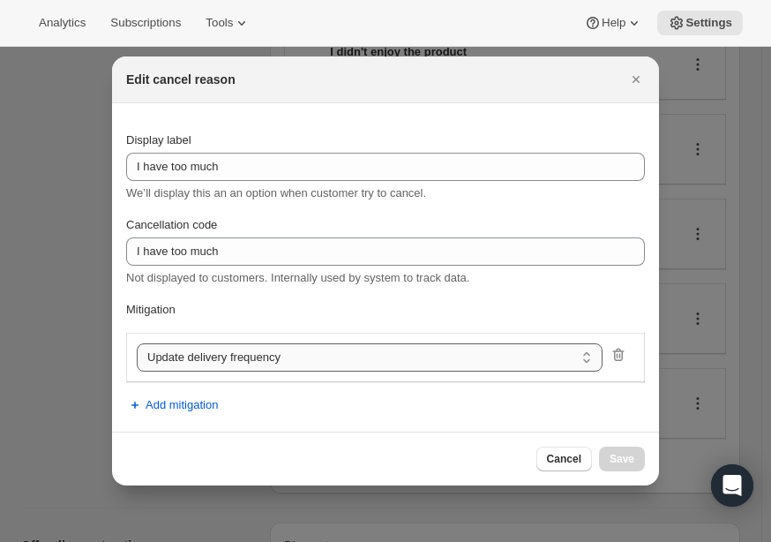
click at [335, 351] on select "Update delivery frequency Update delivery address Pause subscription Skip next …" at bounding box center [370, 357] width 466 height 28
click at [635, 78] on icon "Close" at bounding box center [636, 80] width 18 height 18
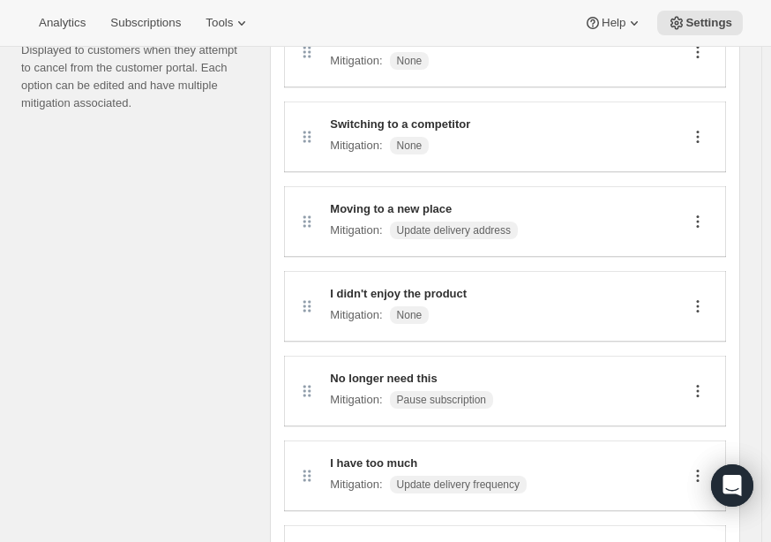
scroll to position [63, 0]
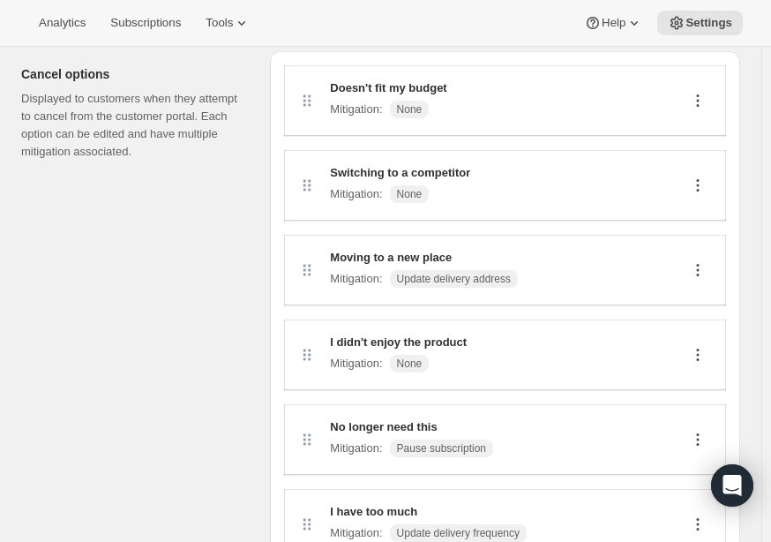
click at [311, 106] on icon at bounding box center [307, 101] width 18 height 18
click at [512, 109] on div "Doesn't fit my budget Mitigation : None" at bounding box center [505, 100] width 414 height 42
click at [703, 101] on icon at bounding box center [698, 101] width 18 height 18
click at [709, 138] on span "Edit" at bounding box center [707, 134] width 34 height 18
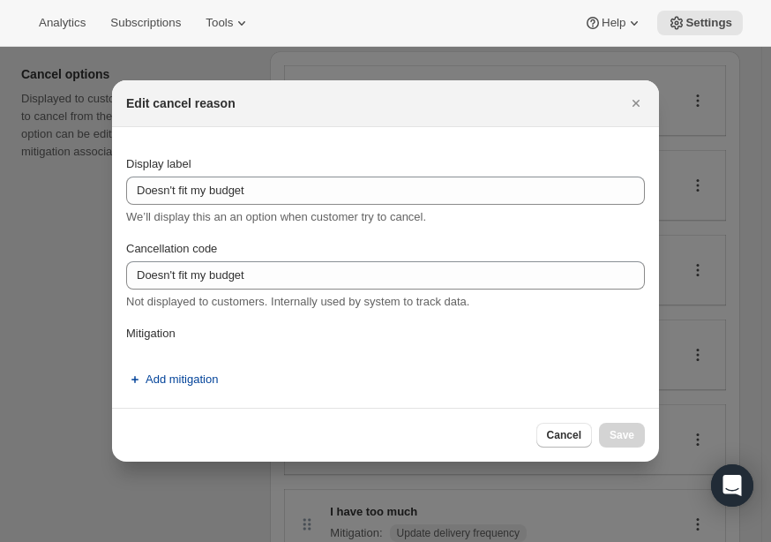
click at [191, 390] on button "Add mitigation" at bounding box center [172, 379] width 113 height 28
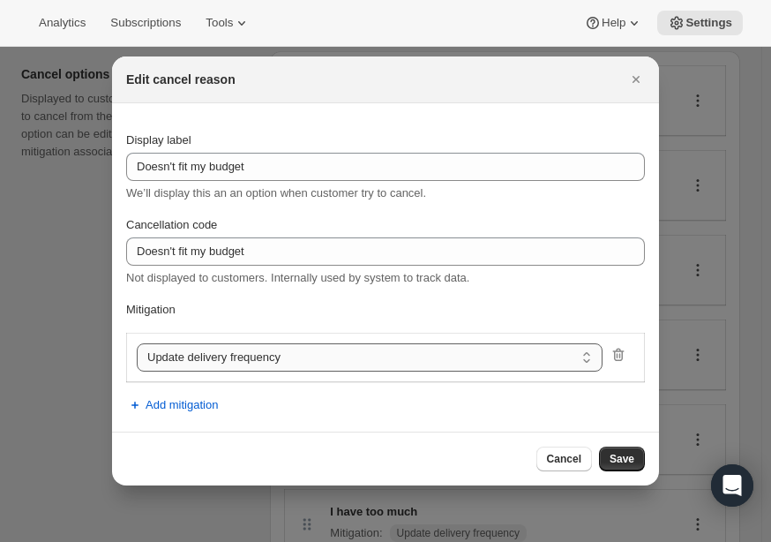
click at [312, 361] on select "Update delivery frequency Update delivery address Pause subscription Skip next …" at bounding box center [370, 357] width 466 height 28
click at [313, 361] on select "Update delivery frequency Update delivery address Pause subscription Skip next …" at bounding box center [370, 357] width 466 height 28
click at [578, 447] on button "Cancel" at bounding box center [564, 458] width 56 height 25
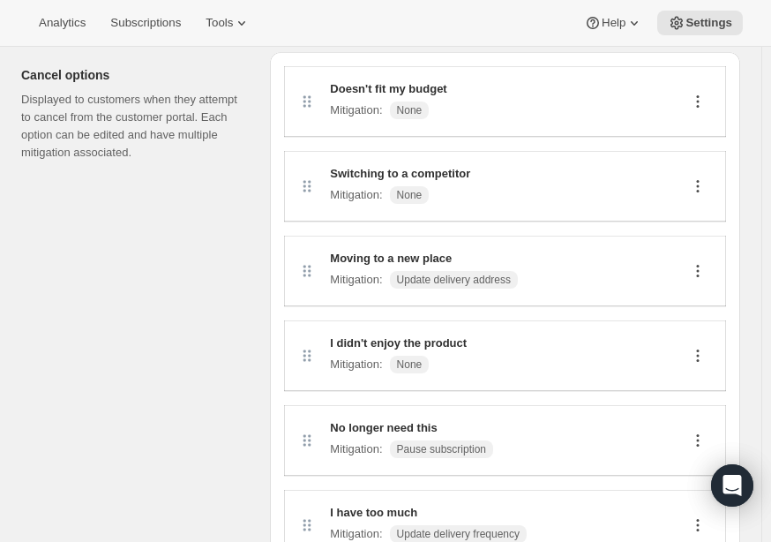
scroll to position [88, 0]
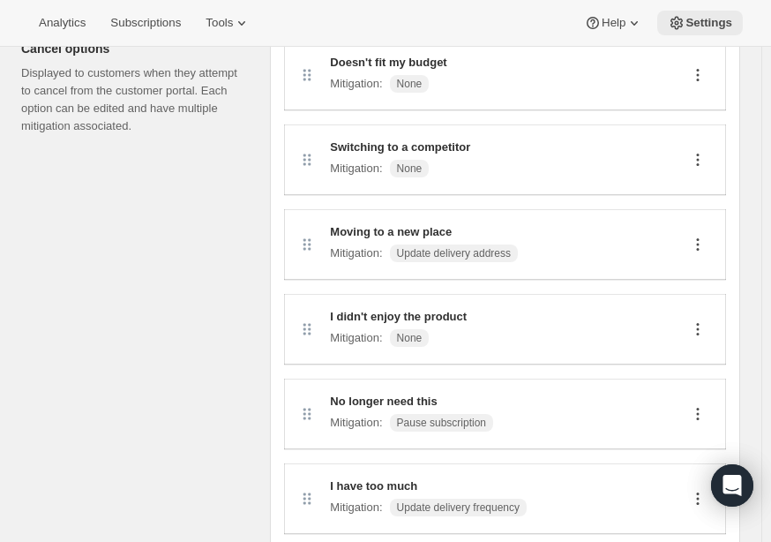
click at [713, 26] on span "Settings" at bounding box center [709, 23] width 47 height 14
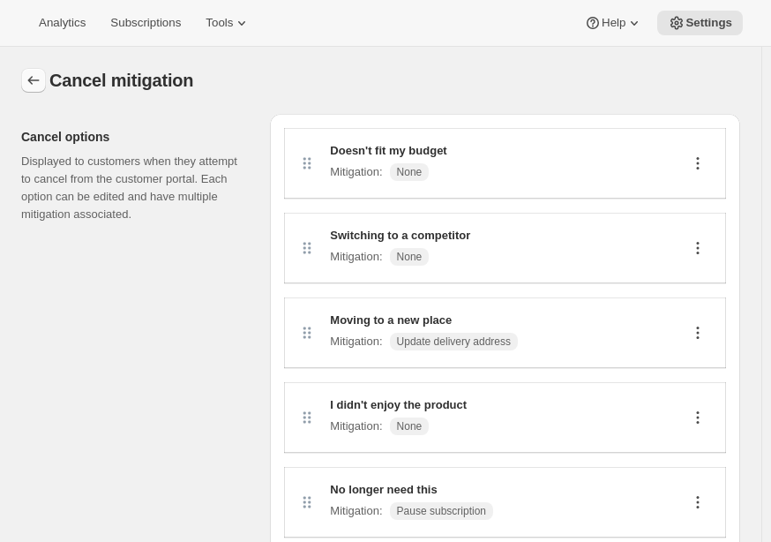
click at [35, 86] on icon "Customer Portal Controls" at bounding box center [34, 80] width 18 height 18
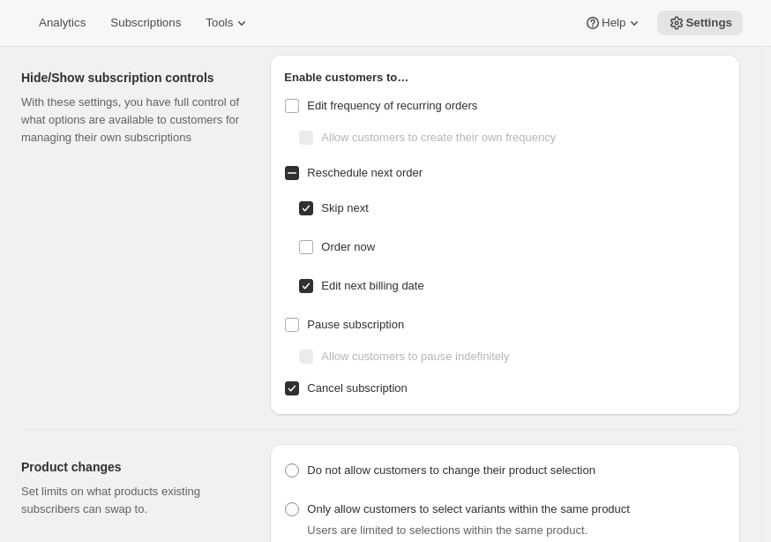
scroll to position [88, 0]
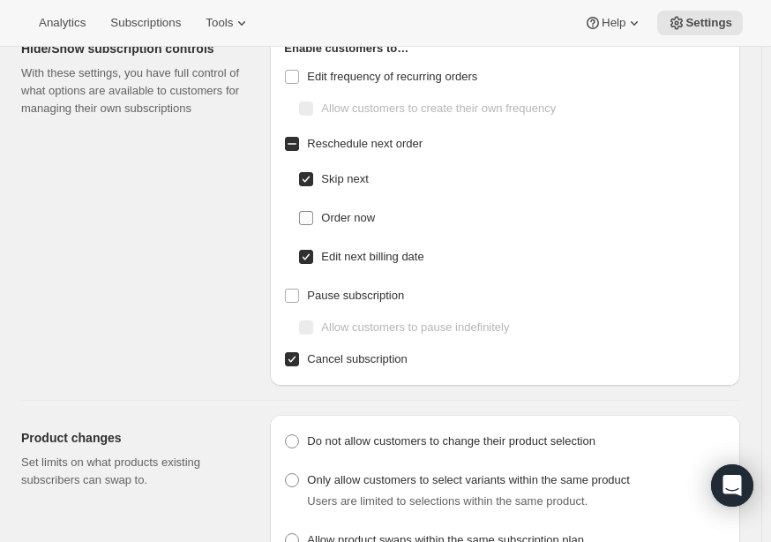
click at [332, 221] on span "Order now" at bounding box center [348, 217] width 54 height 13
click at [313, 221] on input "Order now" at bounding box center [306, 218] width 14 height 14
checkbox input "true"
click at [341, 295] on span "Pause subscription" at bounding box center [355, 295] width 97 height 13
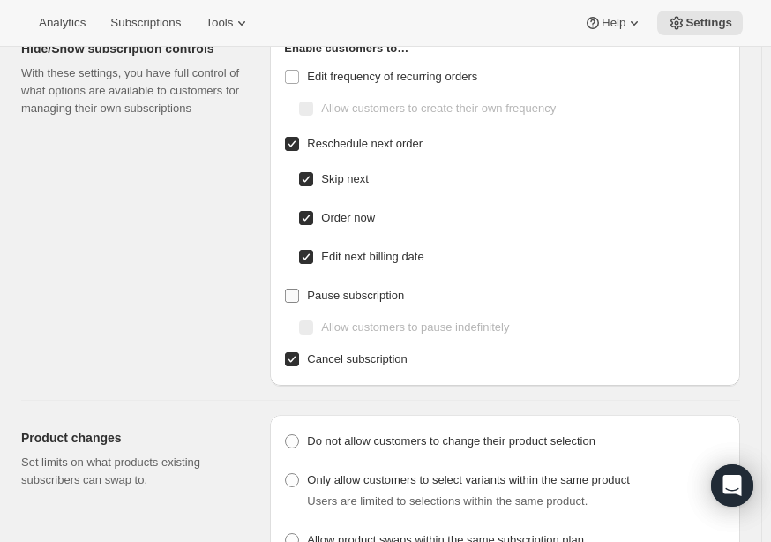
click at [299, 295] on input "Pause subscription" at bounding box center [292, 296] width 14 height 14
checkbox input "true"
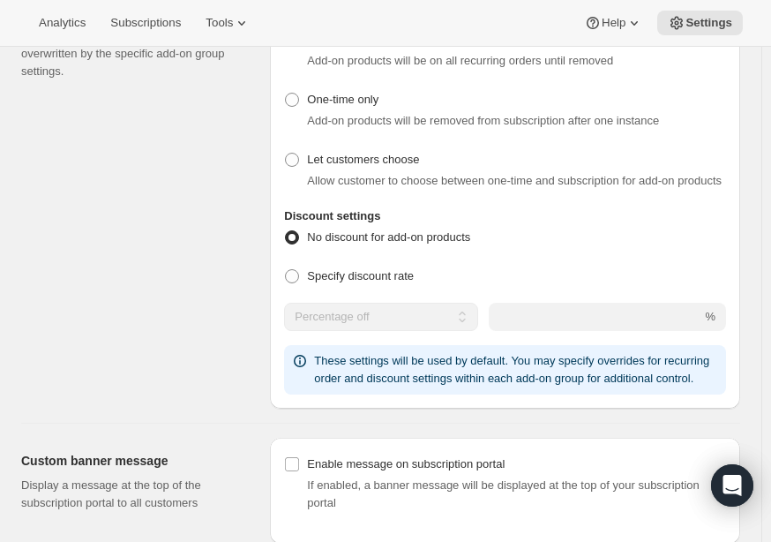
scroll to position [882, 0]
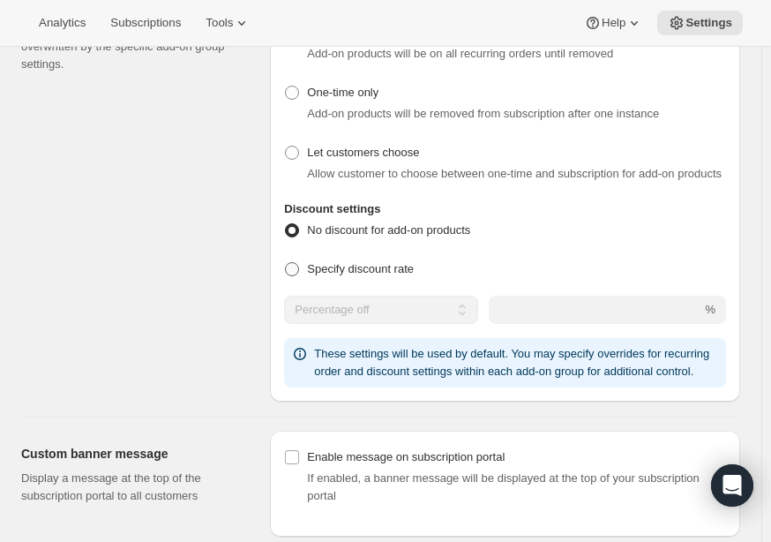
click at [322, 271] on span "Specify discount rate" at bounding box center [360, 268] width 107 height 13
click at [286, 263] on input "Specify discount rate" at bounding box center [285, 262] width 1 height 1
radio input "true"
click at [338, 230] on span "No discount for add-on products" at bounding box center [388, 229] width 163 height 13
click at [286, 224] on input "No discount for add-on products" at bounding box center [285, 223] width 1 height 1
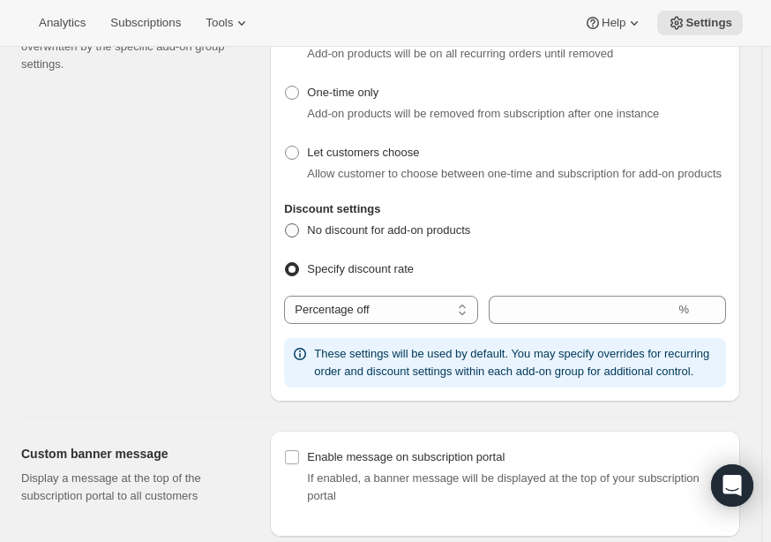
radio input "true"
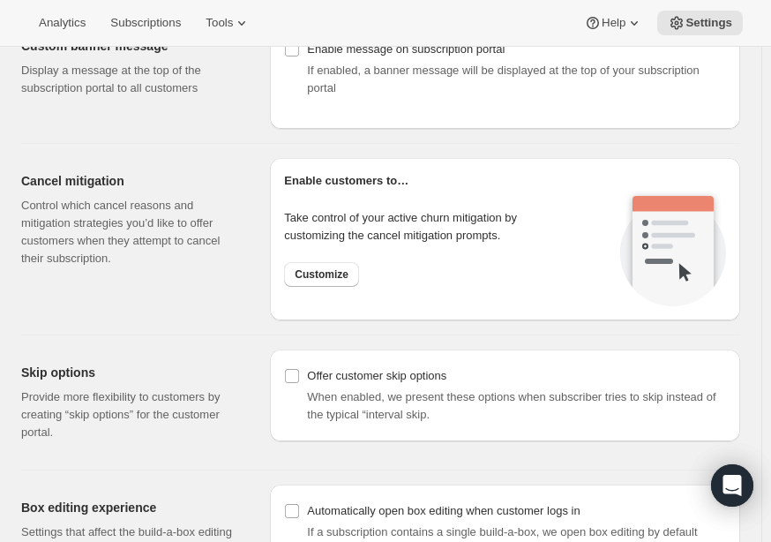
scroll to position [1323, 0]
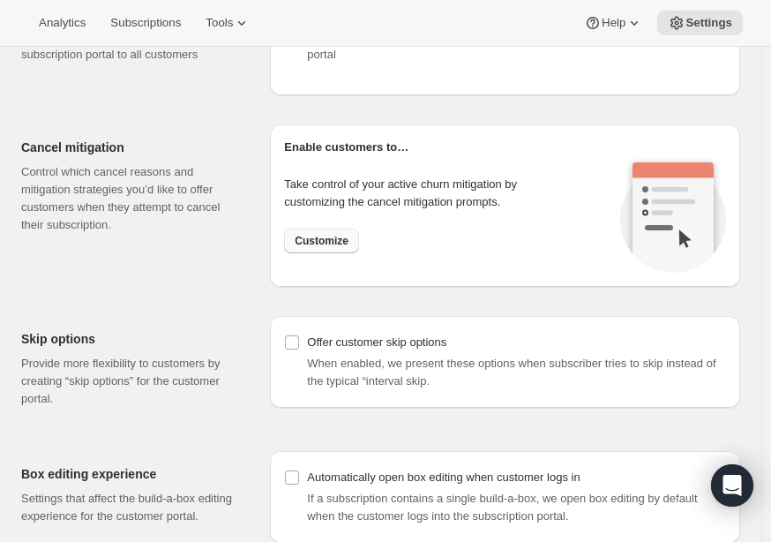
click at [297, 229] on button "Customize" at bounding box center [321, 241] width 75 height 25
click at [323, 241] on span "Customize" at bounding box center [322, 241] width 54 height 14
